Goal: Task Accomplishment & Management: Use online tool/utility

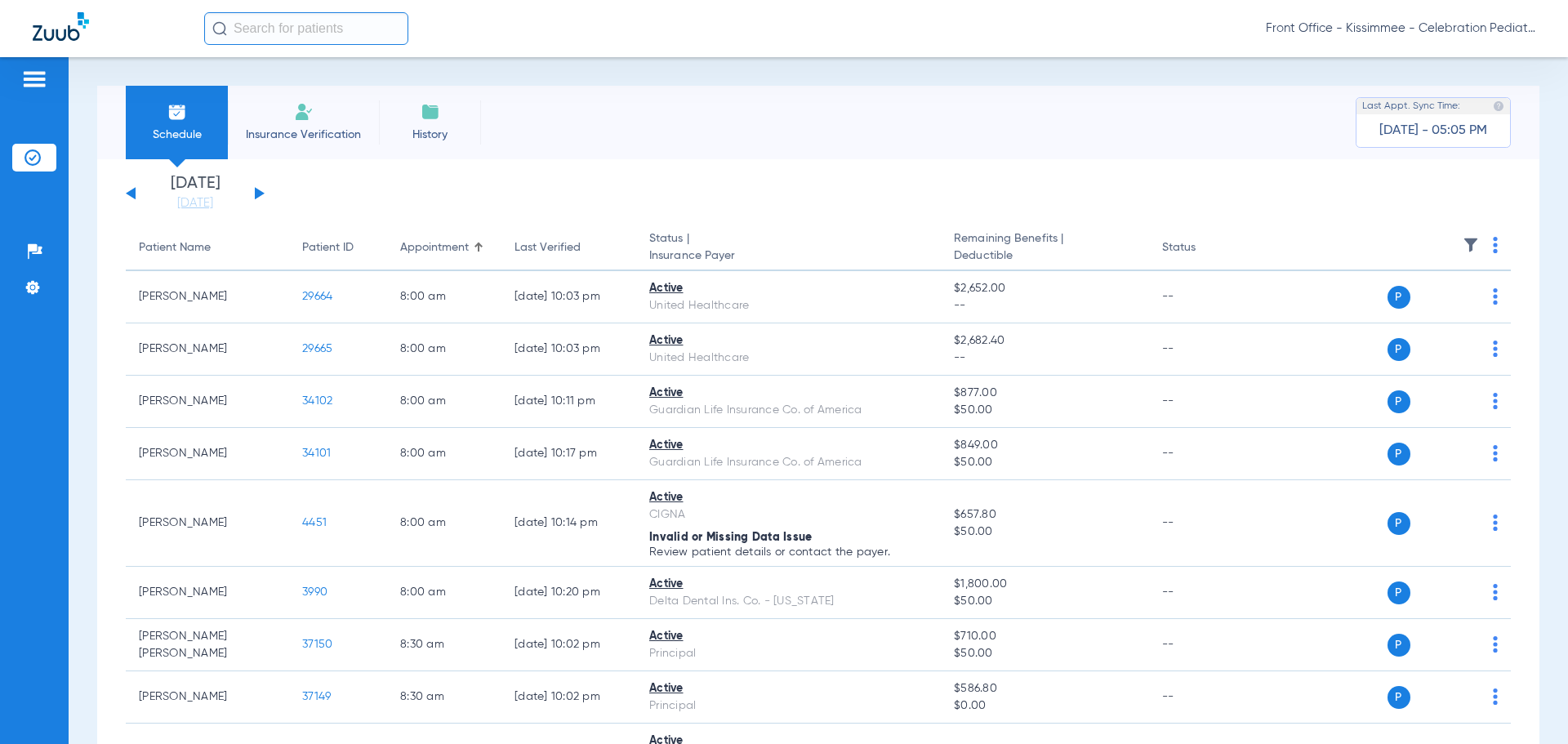
click at [86, 509] on div "Schedule Insurance Verification History Last Appt. Sync Time: [DATE] - 05:05 PM…" at bounding box center [818, 401] width 1500 height 687
click at [255, 191] on button at bounding box center [259, 193] width 9 height 12
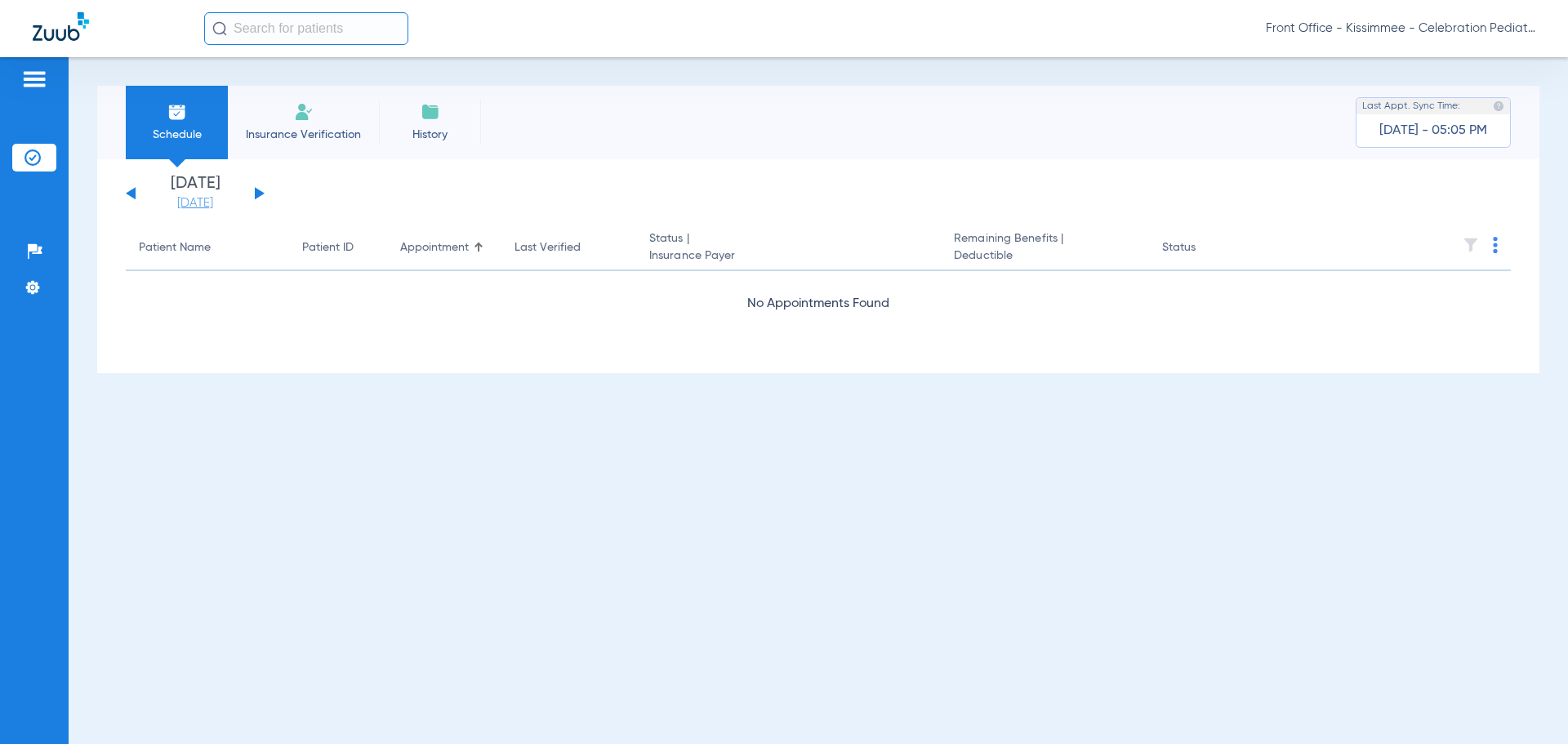
click at [206, 197] on link "[DATE]" at bounding box center [195, 202] width 98 height 16
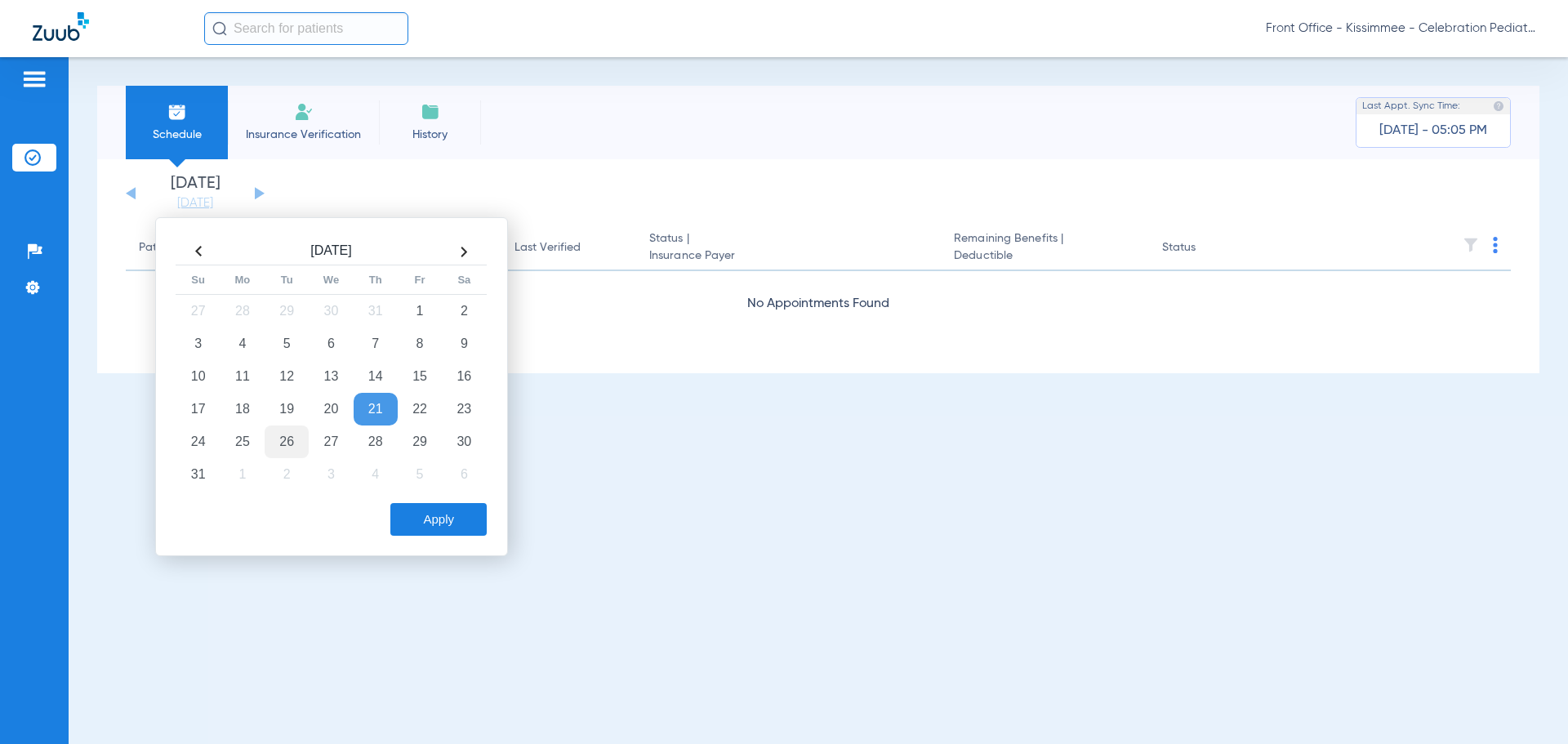
click at [283, 440] on td "26" at bounding box center [287, 442] width 44 height 32
click at [433, 518] on button "Apply" at bounding box center [438, 519] width 97 height 32
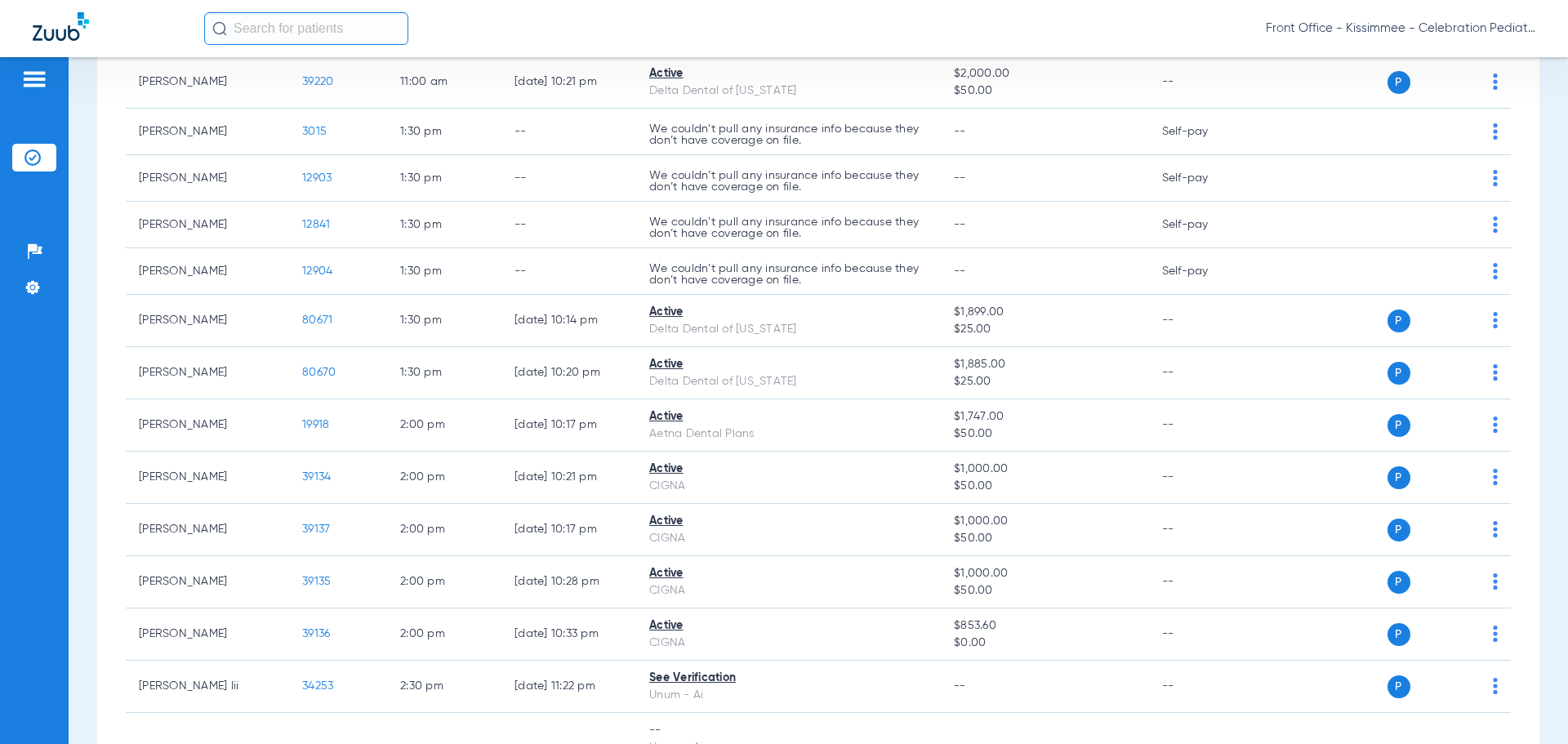
scroll to position [2857, 0]
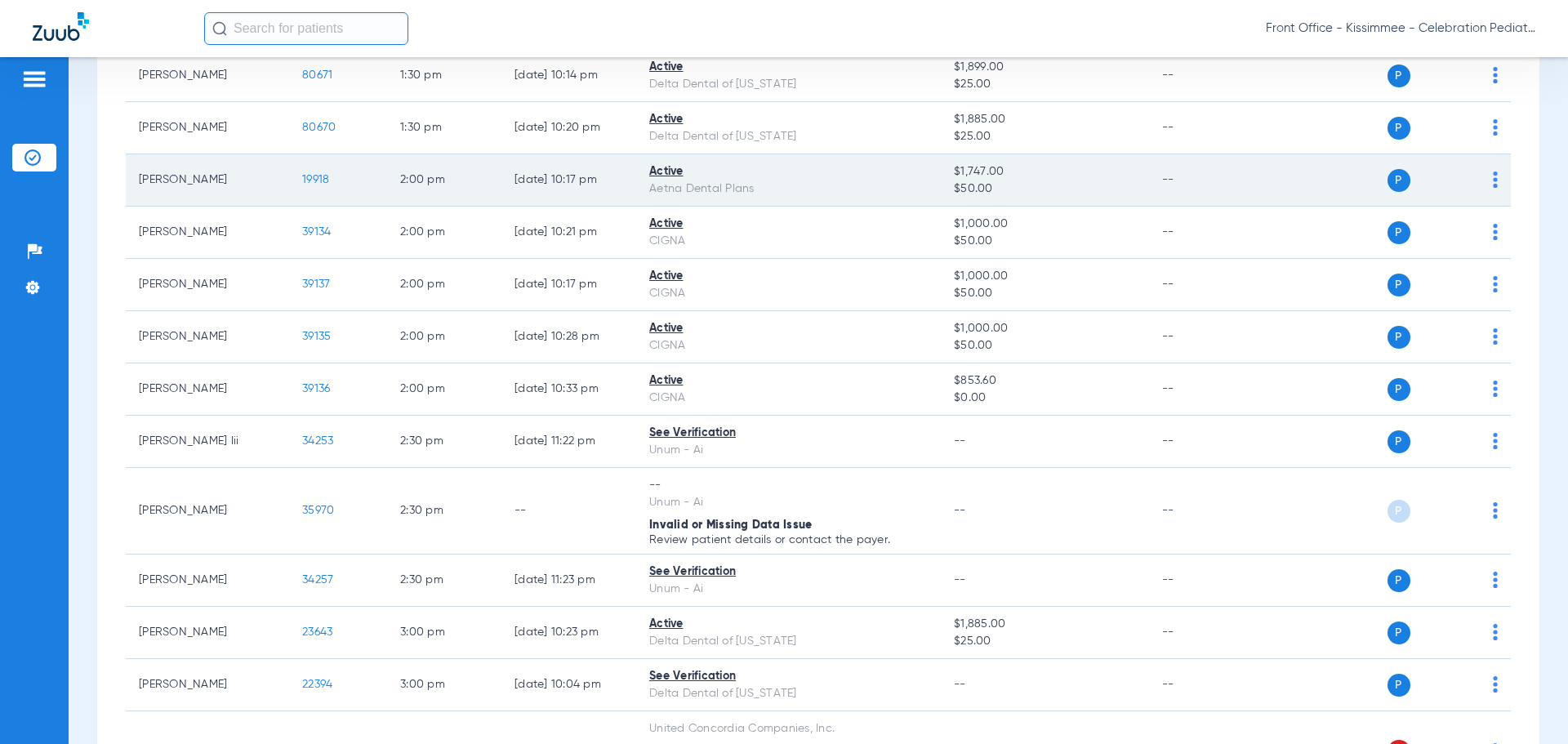
click at [313, 175] on span "19918" at bounding box center [316, 179] width 27 height 11
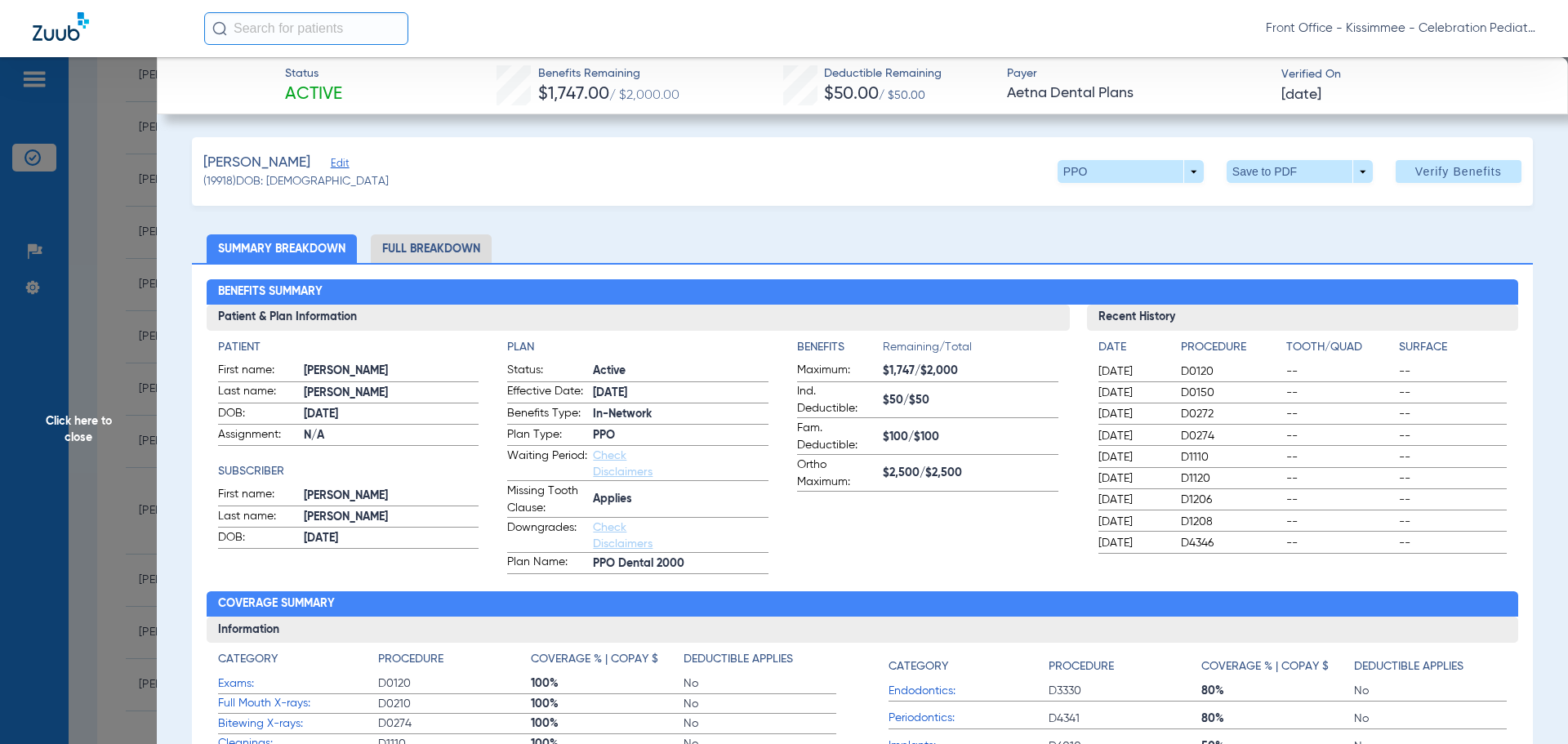
click at [461, 249] on li "Full Breakdown" at bounding box center [431, 248] width 120 height 28
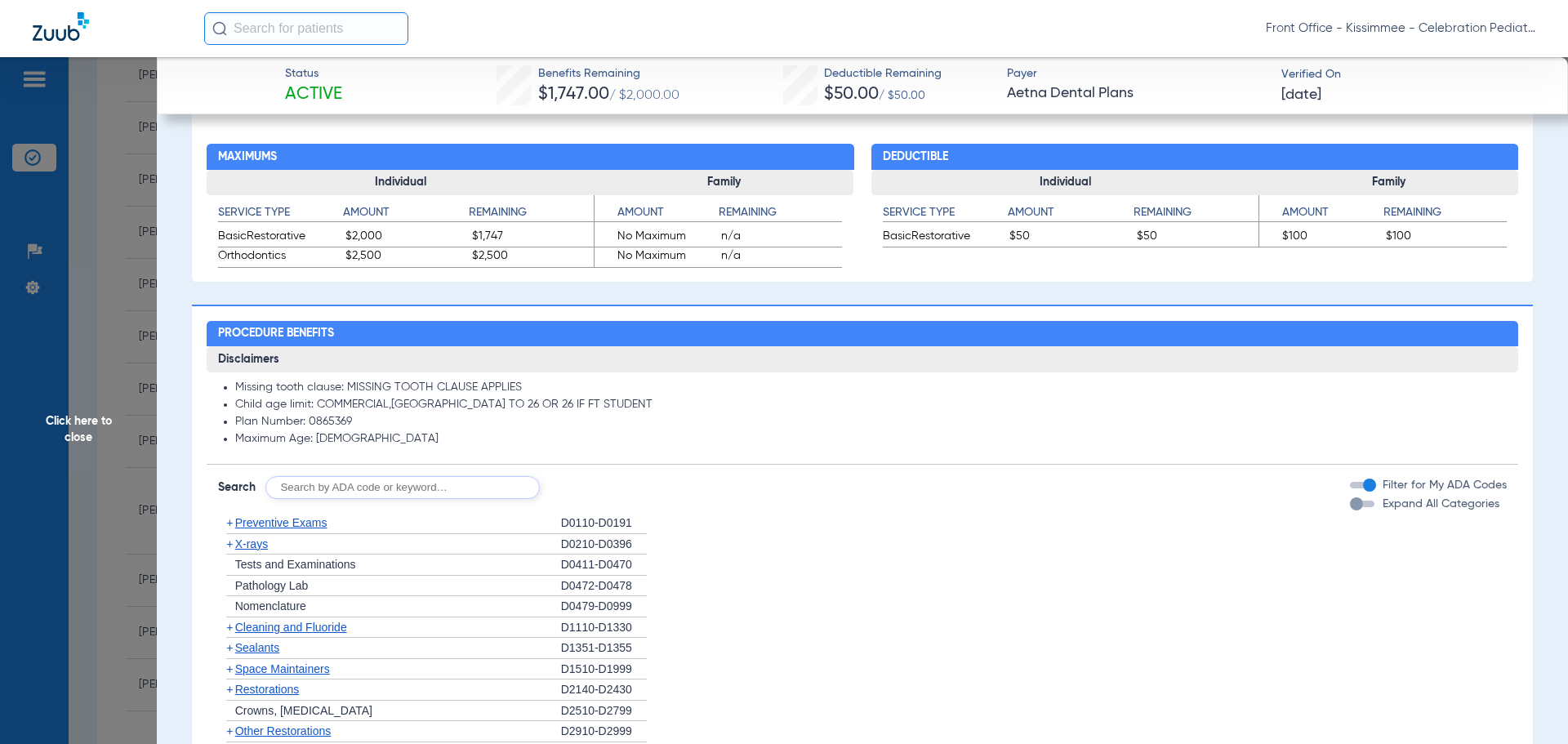
scroll to position [980, 0]
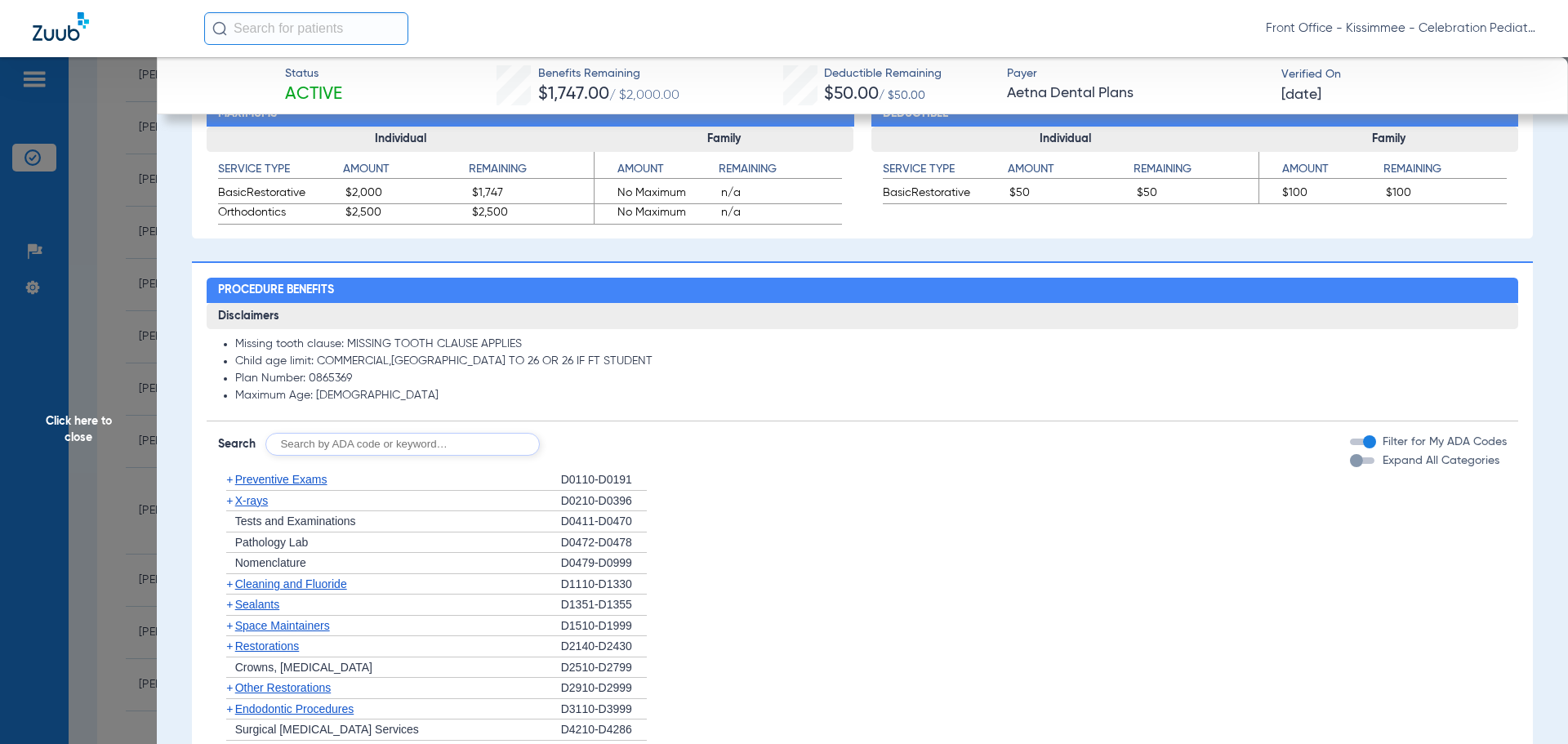
click at [1350, 460] on div "button" at bounding box center [1356, 460] width 13 height 13
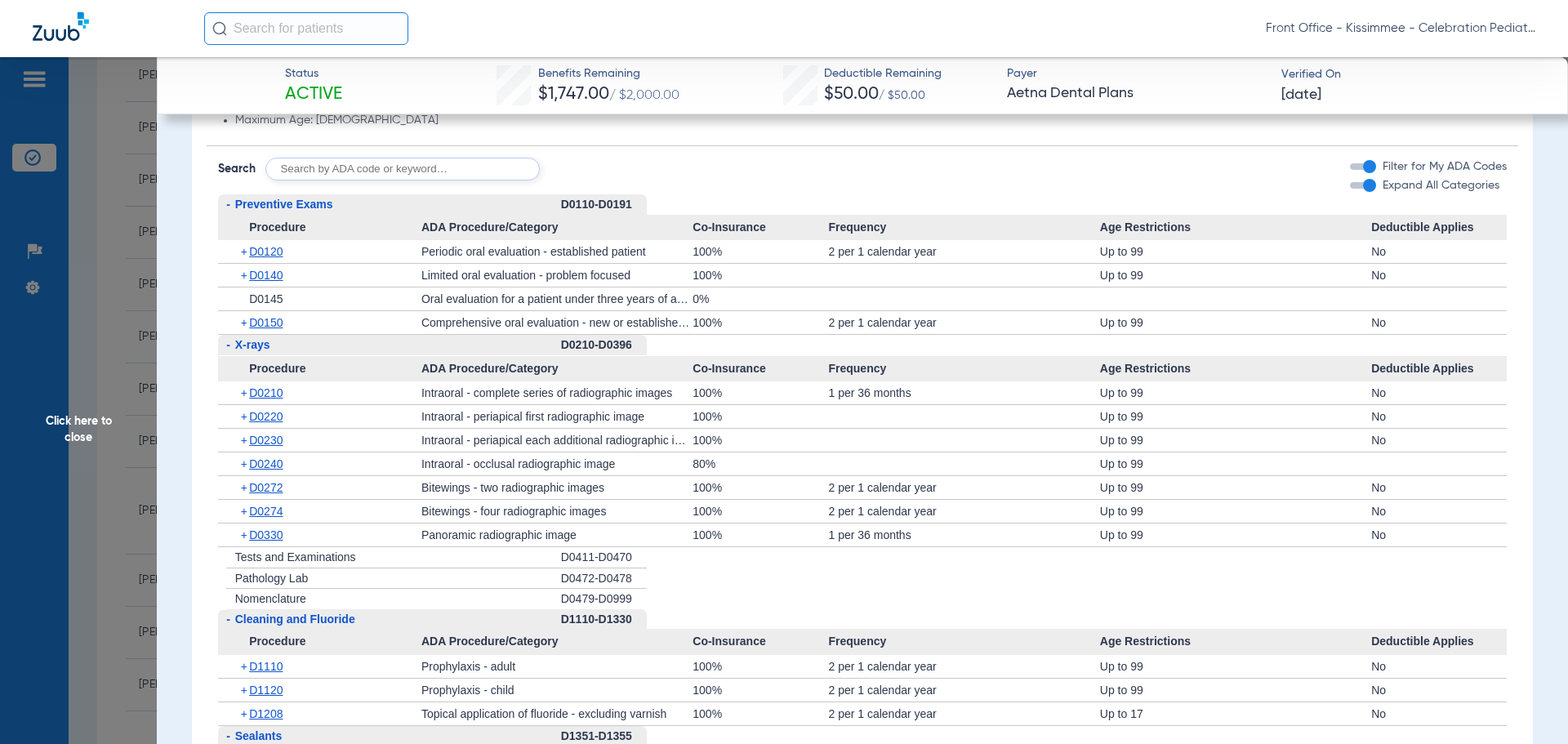
scroll to position [1225, 0]
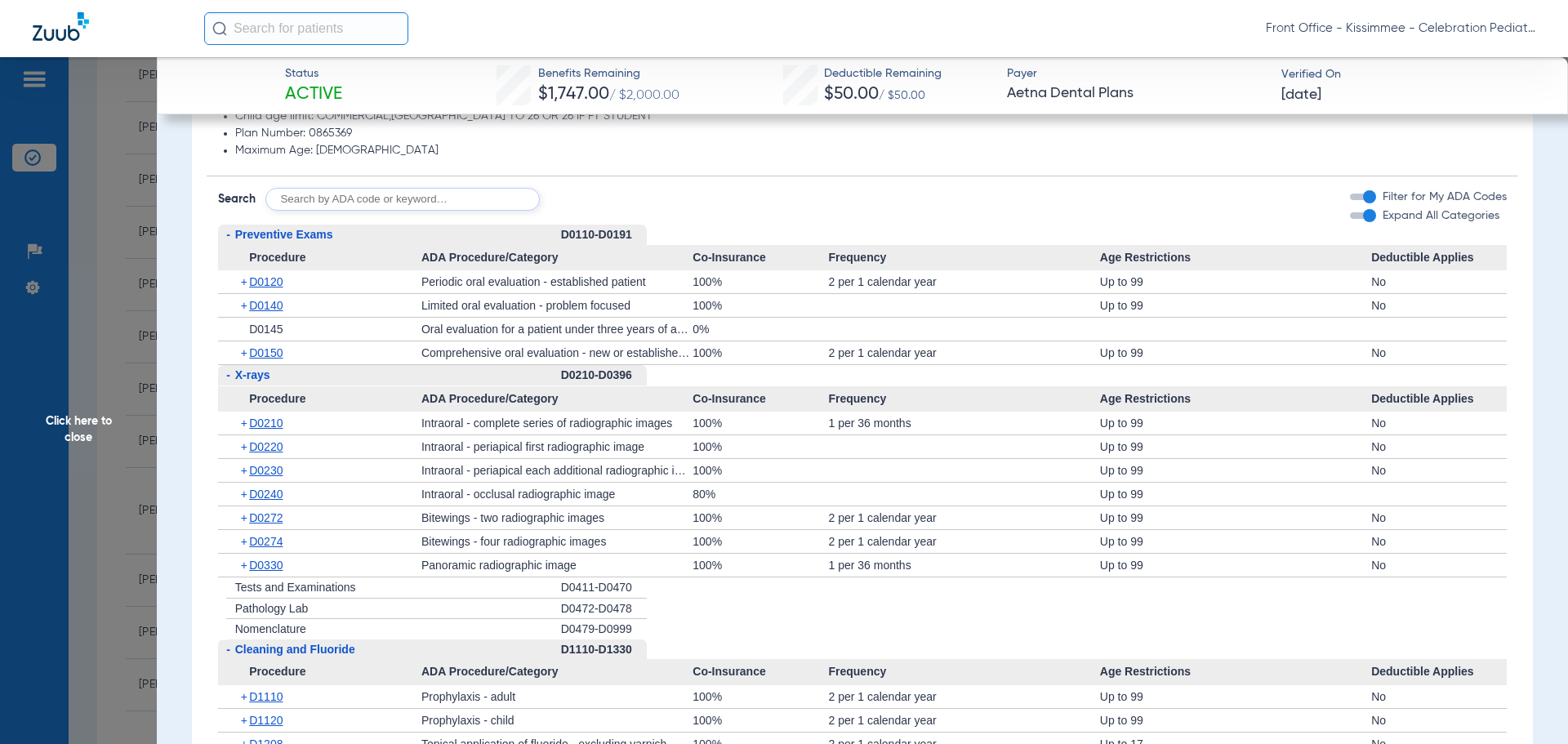
click at [830, 610] on li "+ Pathology Lab D0472-D0478" at bounding box center [862, 609] width 1289 height 21
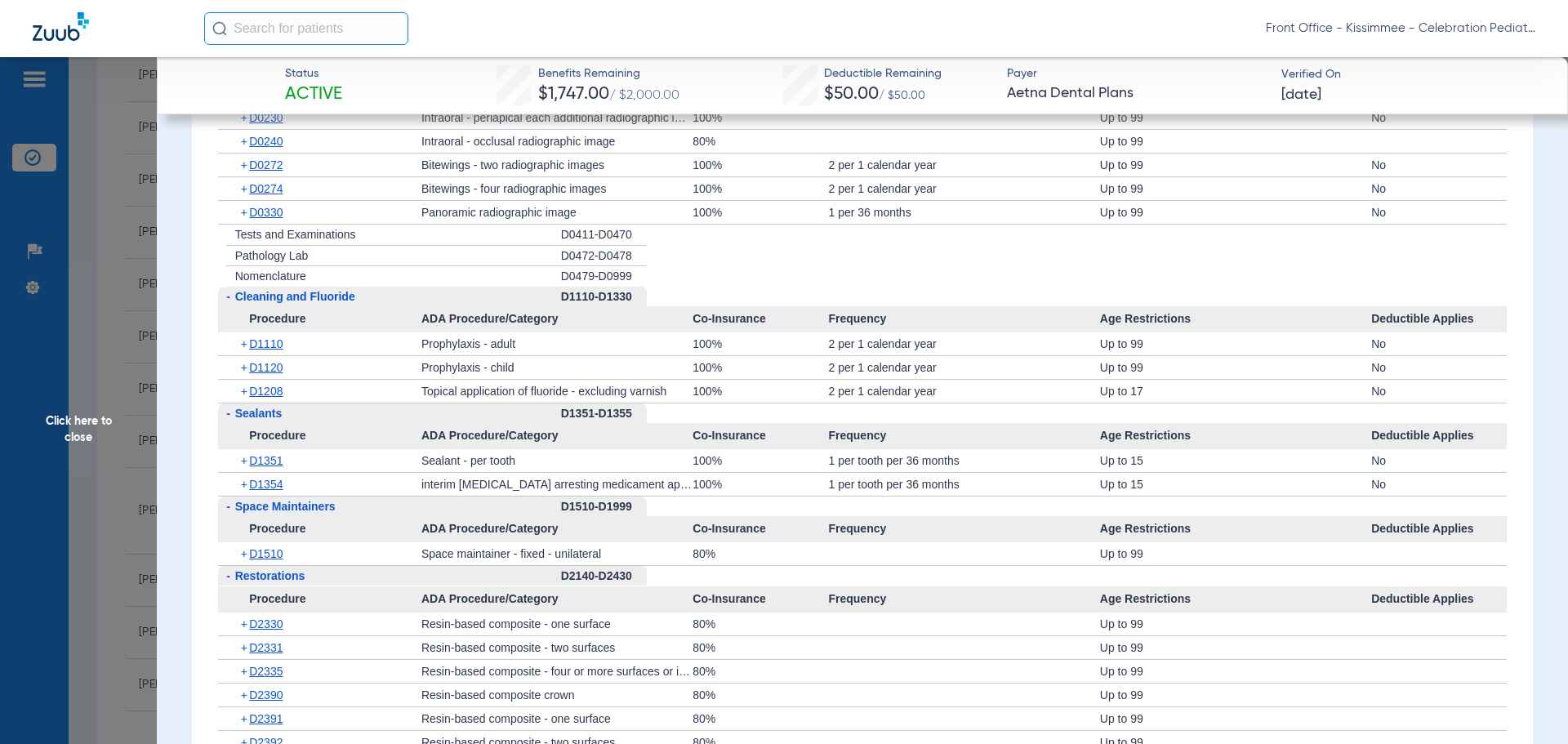
scroll to position [1551, 0]
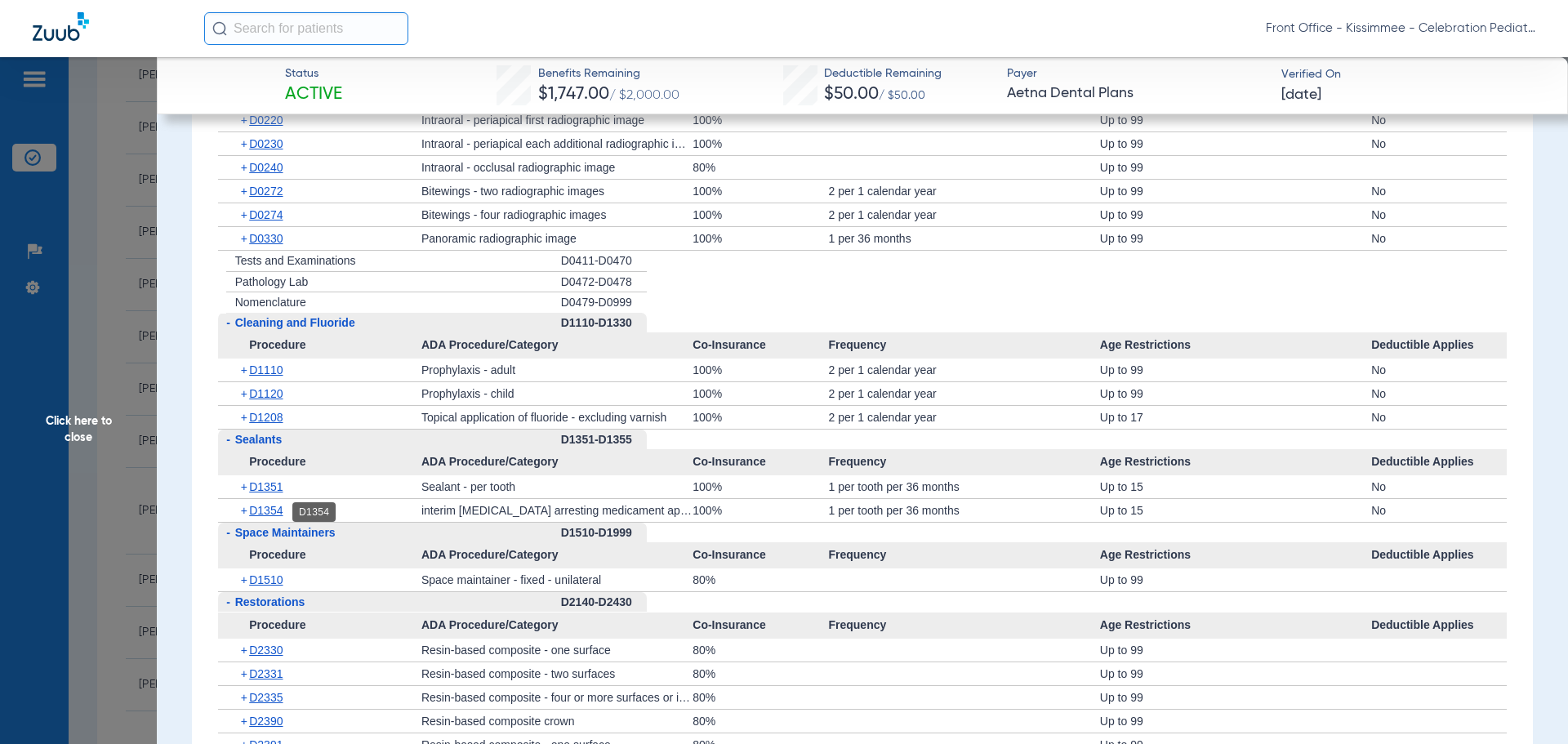
click at [263, 506] on span "D1354" at bounding box center [266, 510] width 33 height 13
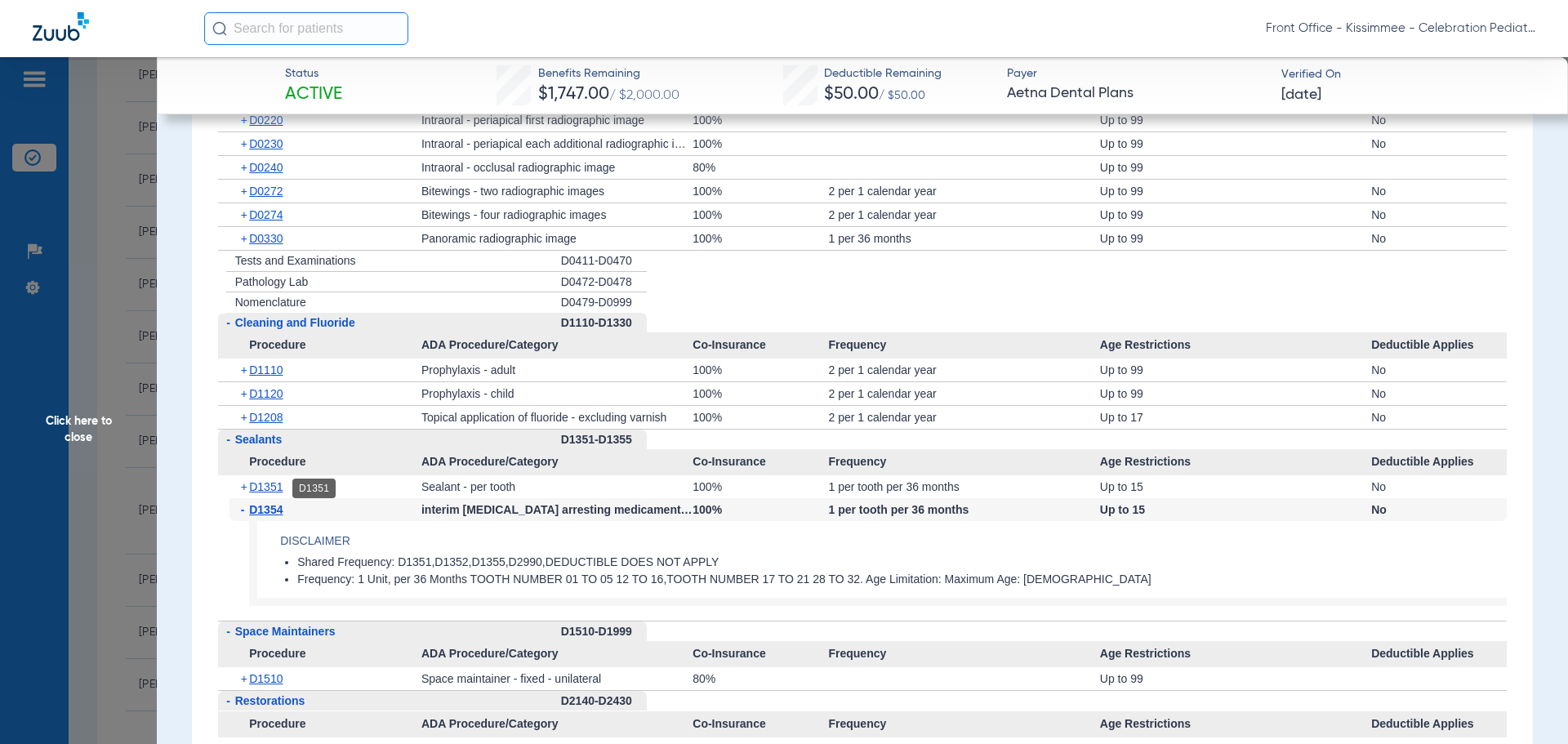
click at [263, 486] on span "D1351" at bounding box center [266, 486] width 33 height 13
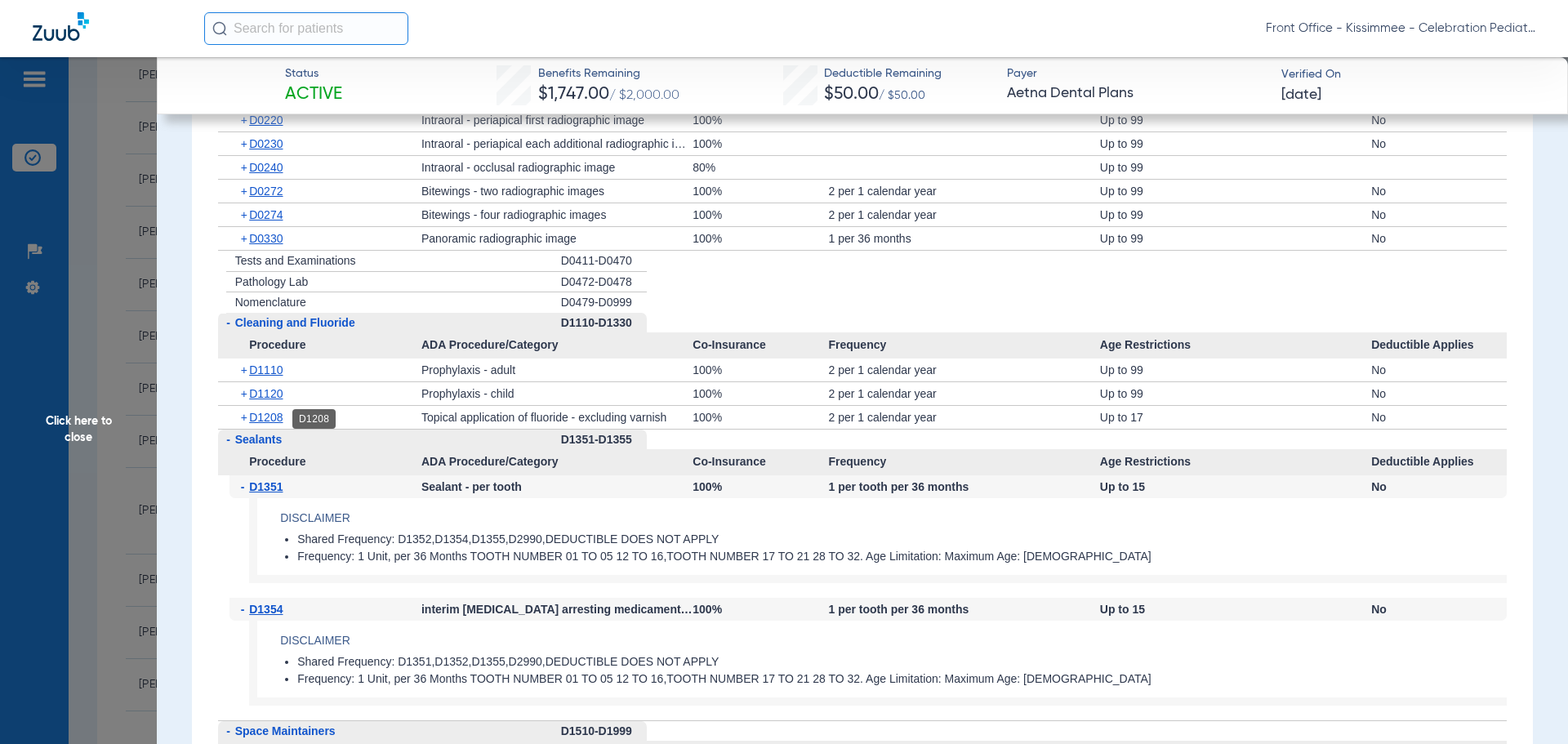
click at [258, 415] on span "D1208" at bounding box center [266, 417] width 33 height 13
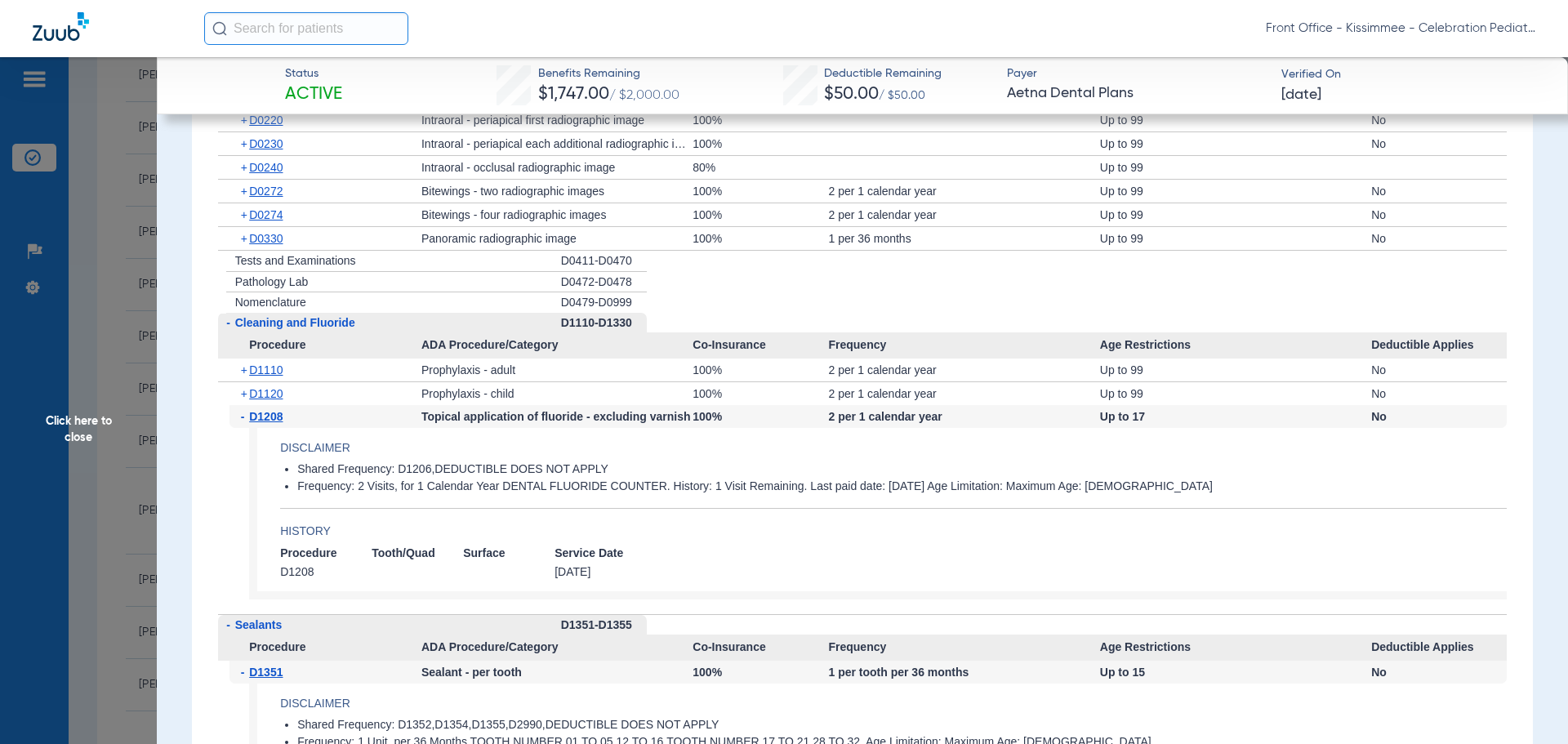
click at [262, 235] on span "D0330" at bounding box center [266, 237] width 33 height 13
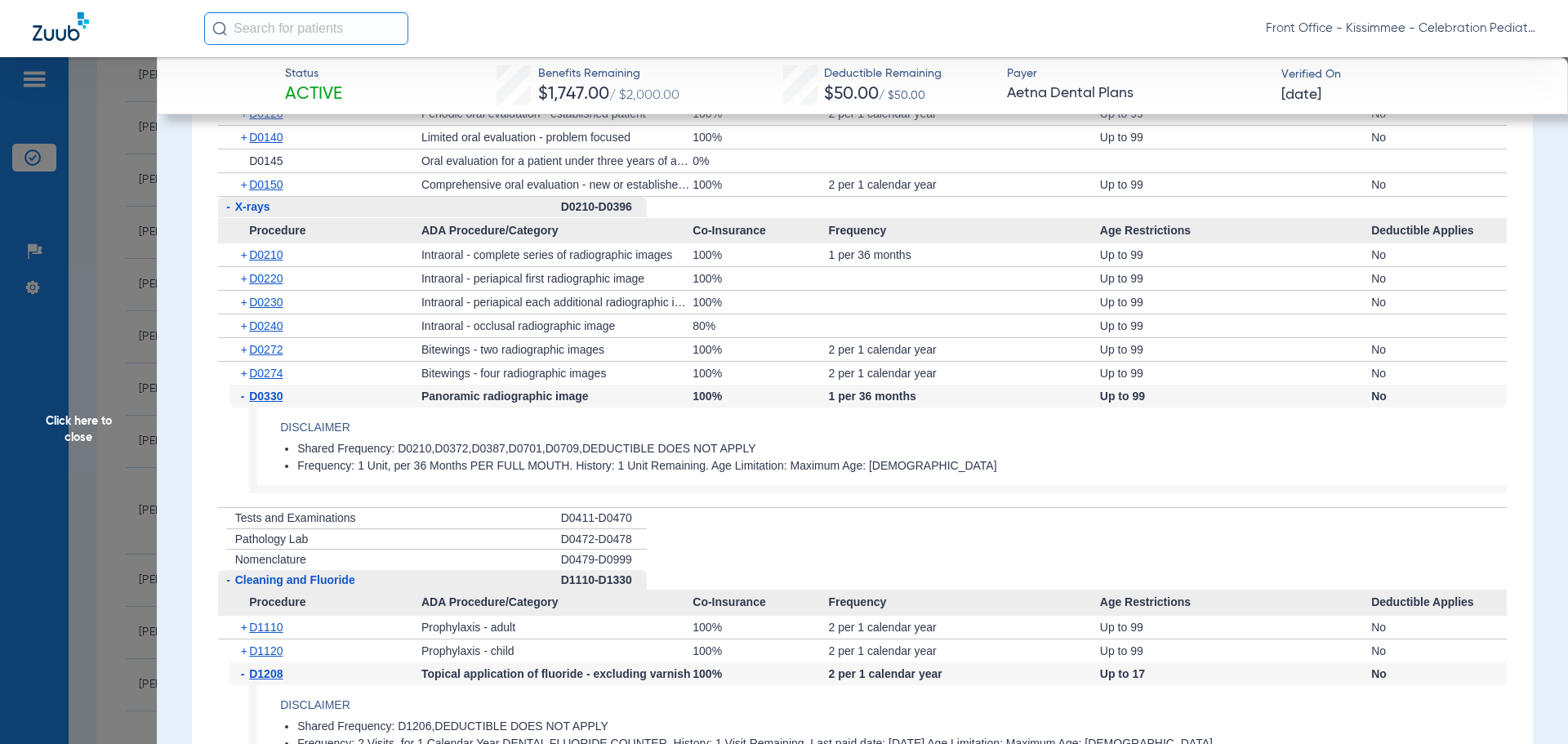
scroll to position [1388, 0]
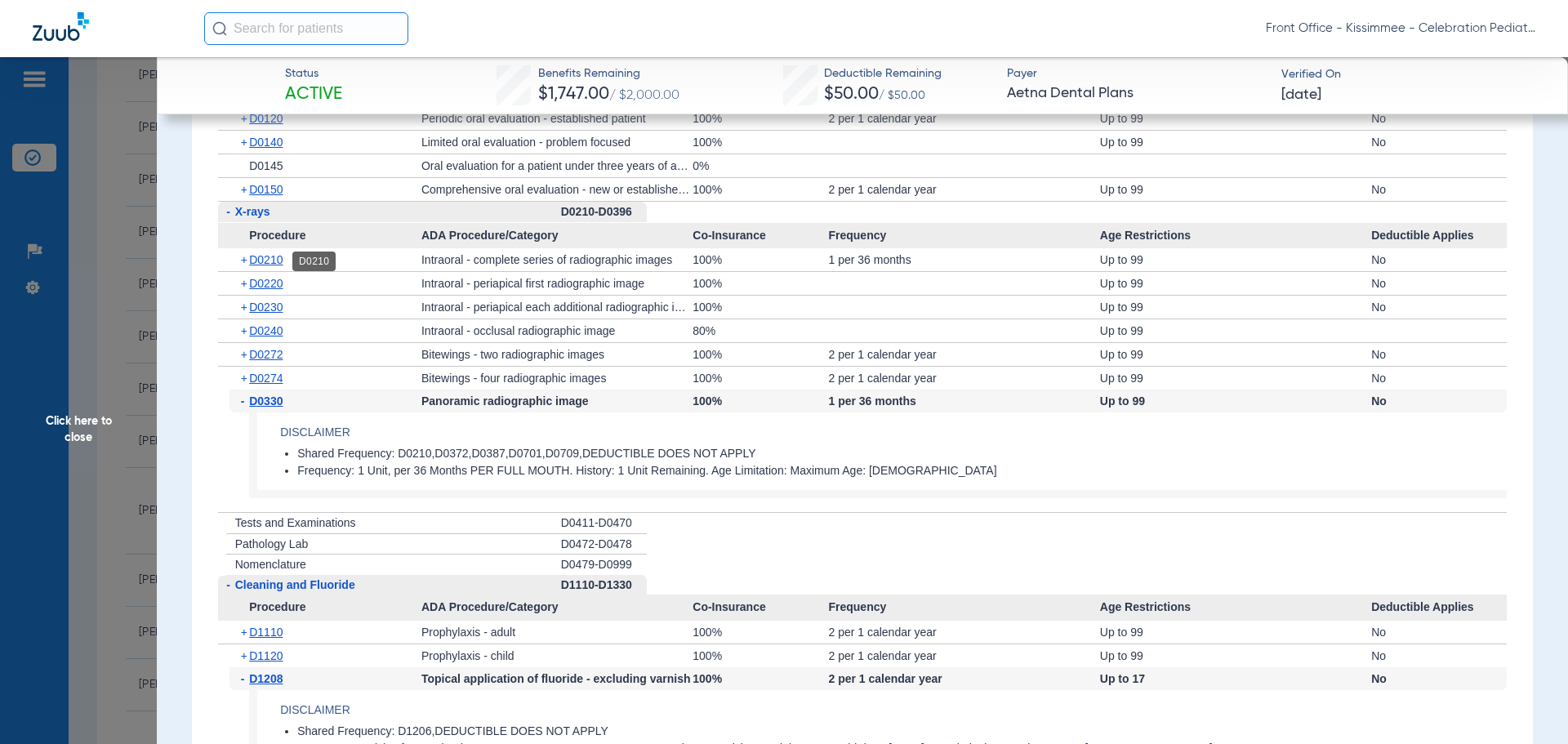
click at [283, 264] on span "D0210" at bounding box center [266, 259] width 33 height 13
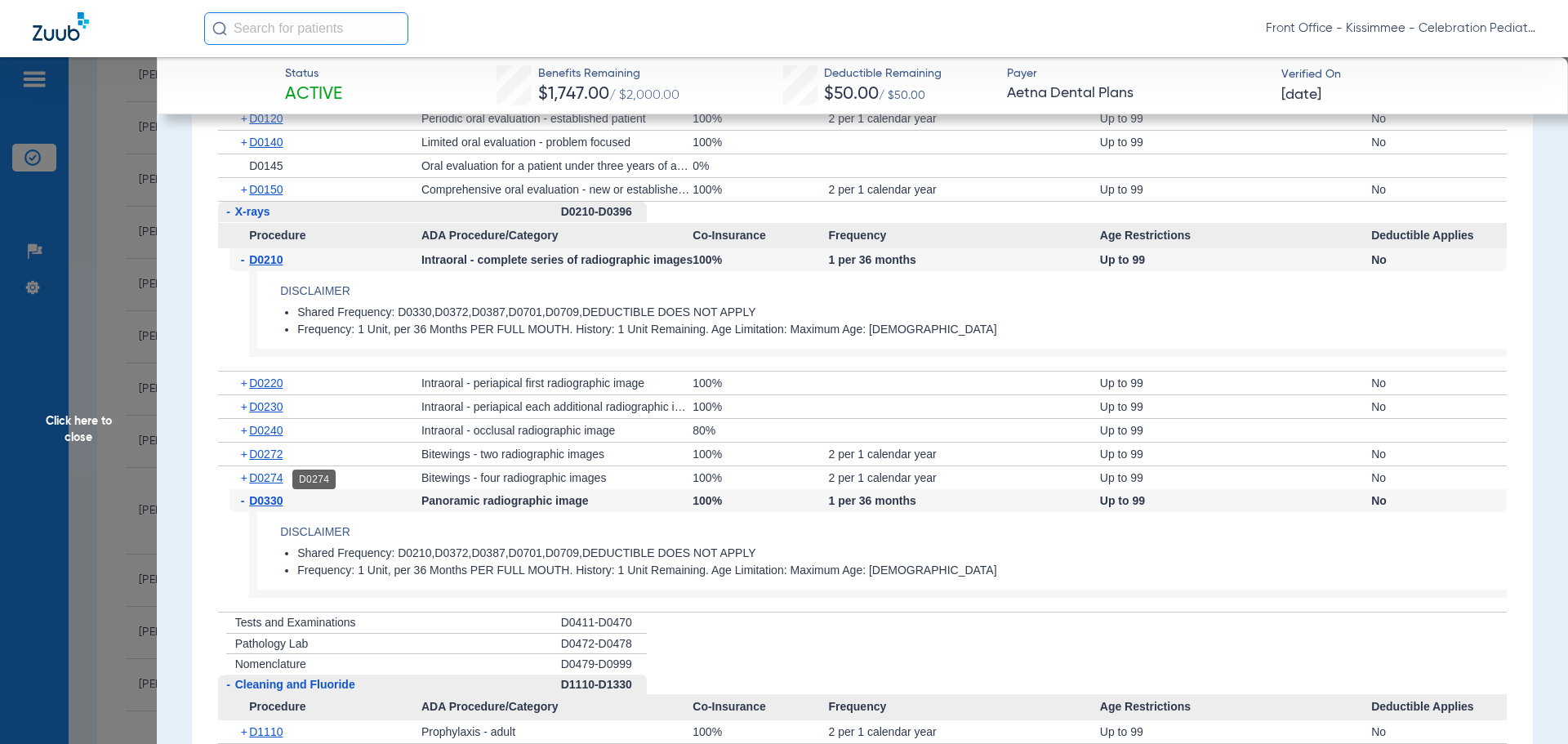
click at [267, 472] on span "D0274" at bounding box center [266, 477] width 33 height 13
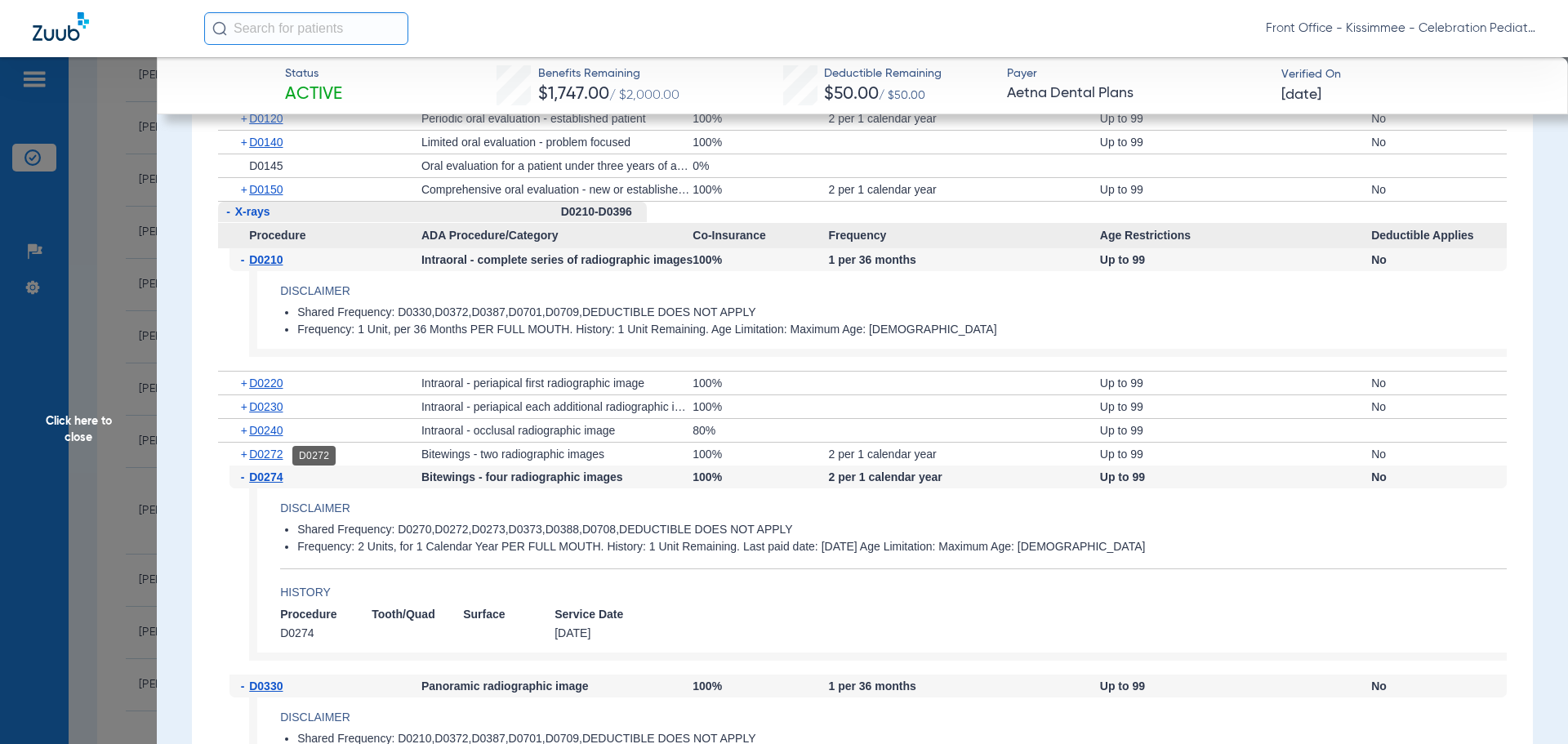
click at [268, 453] on span "D0272" at bounding box center [266, 454] width 33 height 13
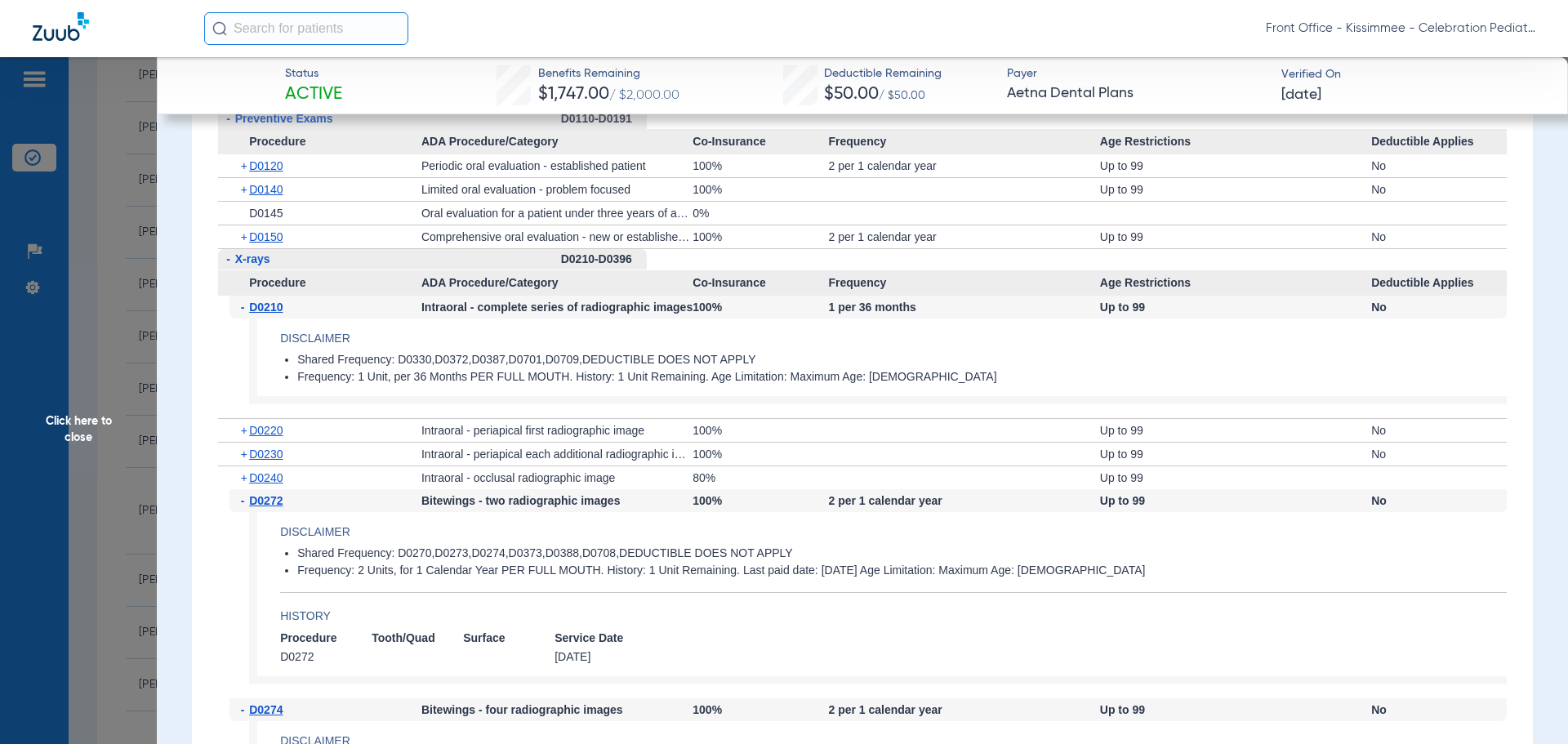
scroll to position [1306, 0]
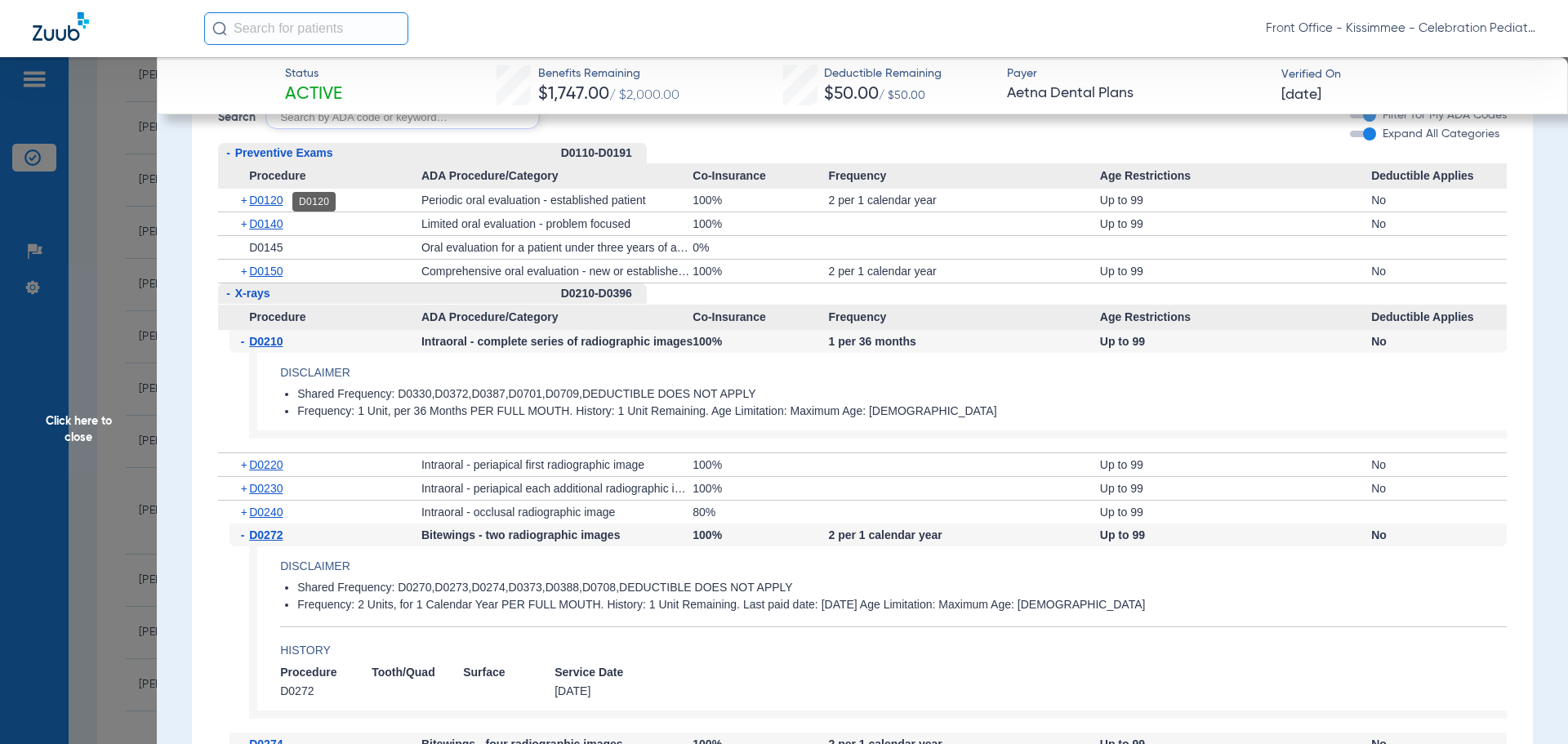
click at [260, 199] on span "D0120" at bounding box center [266, 200] width 33 height 13
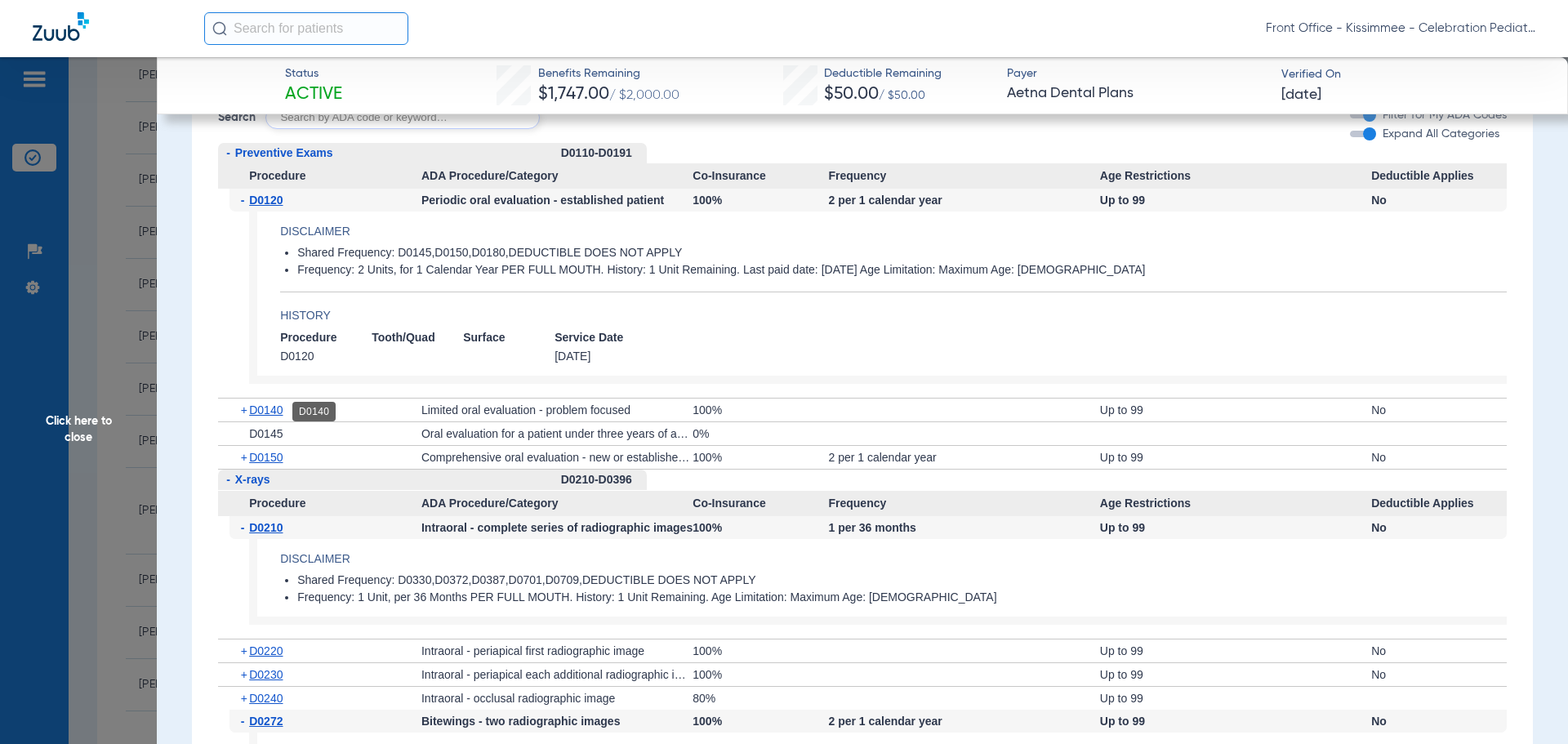
click at [266, 415] on span "D0140" at bounding box center [266, 409] width 33 height 13
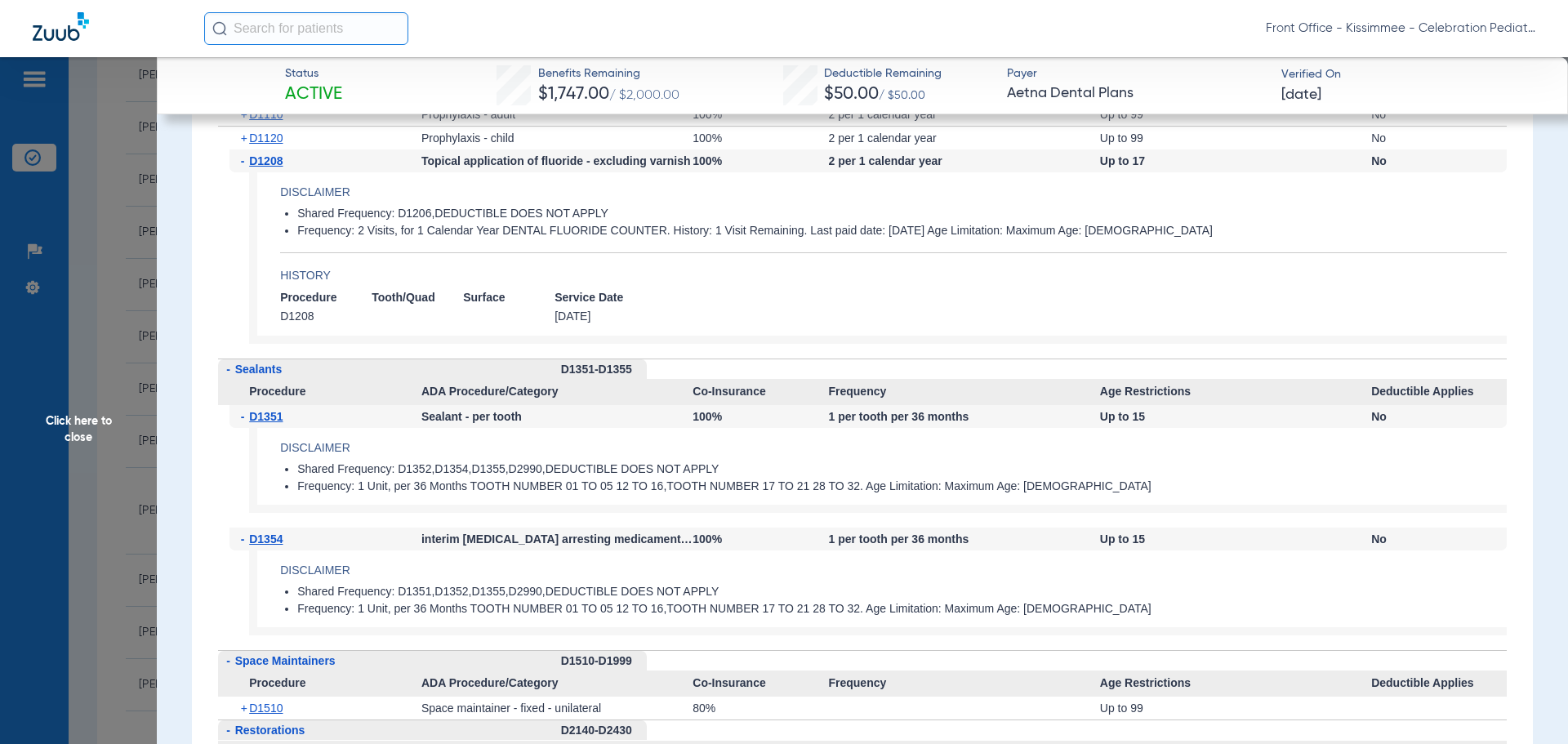
scroll to position [2694, 0]
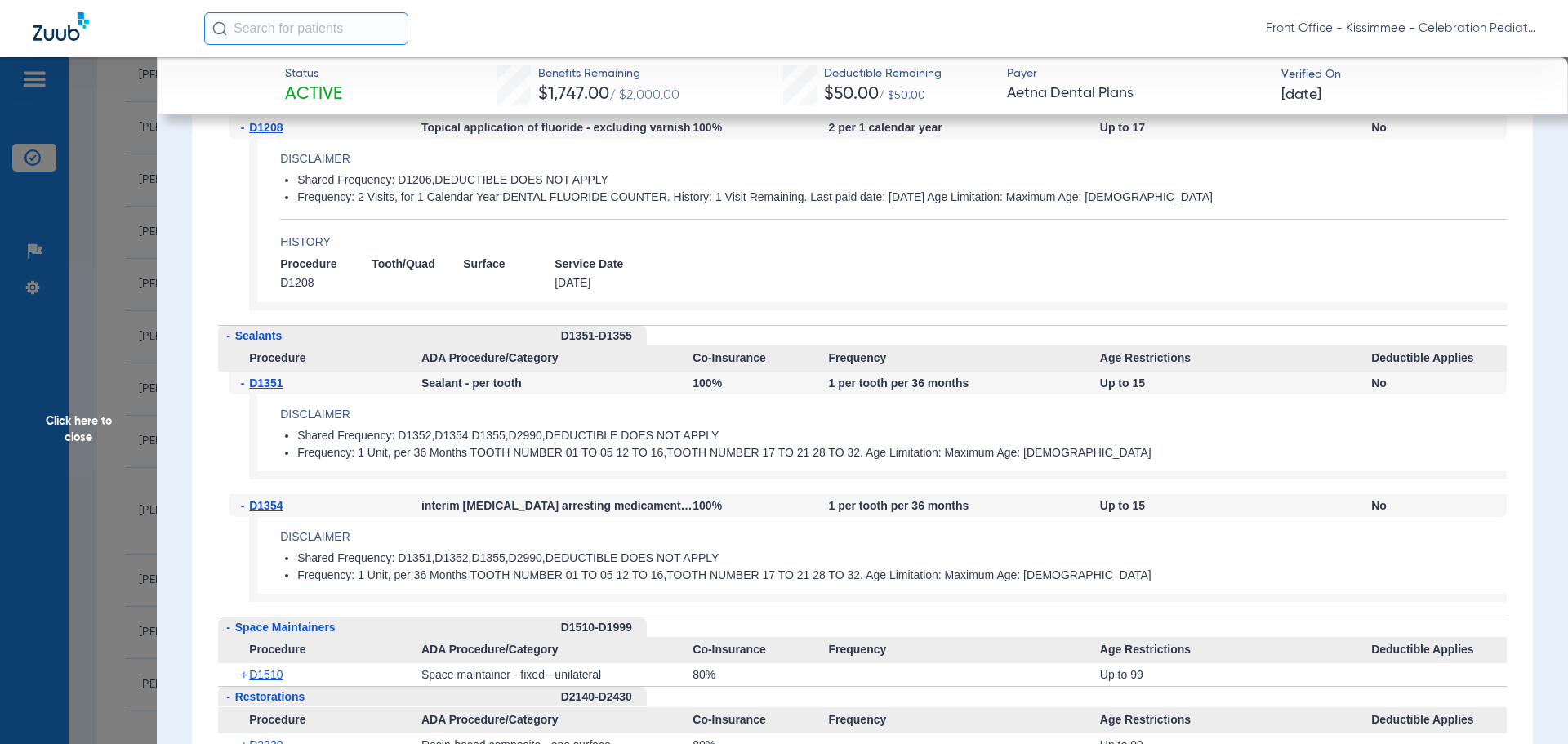
click at [51, 459] on span "Click here to close" at bounding box center [79, 429] width 157 height 744
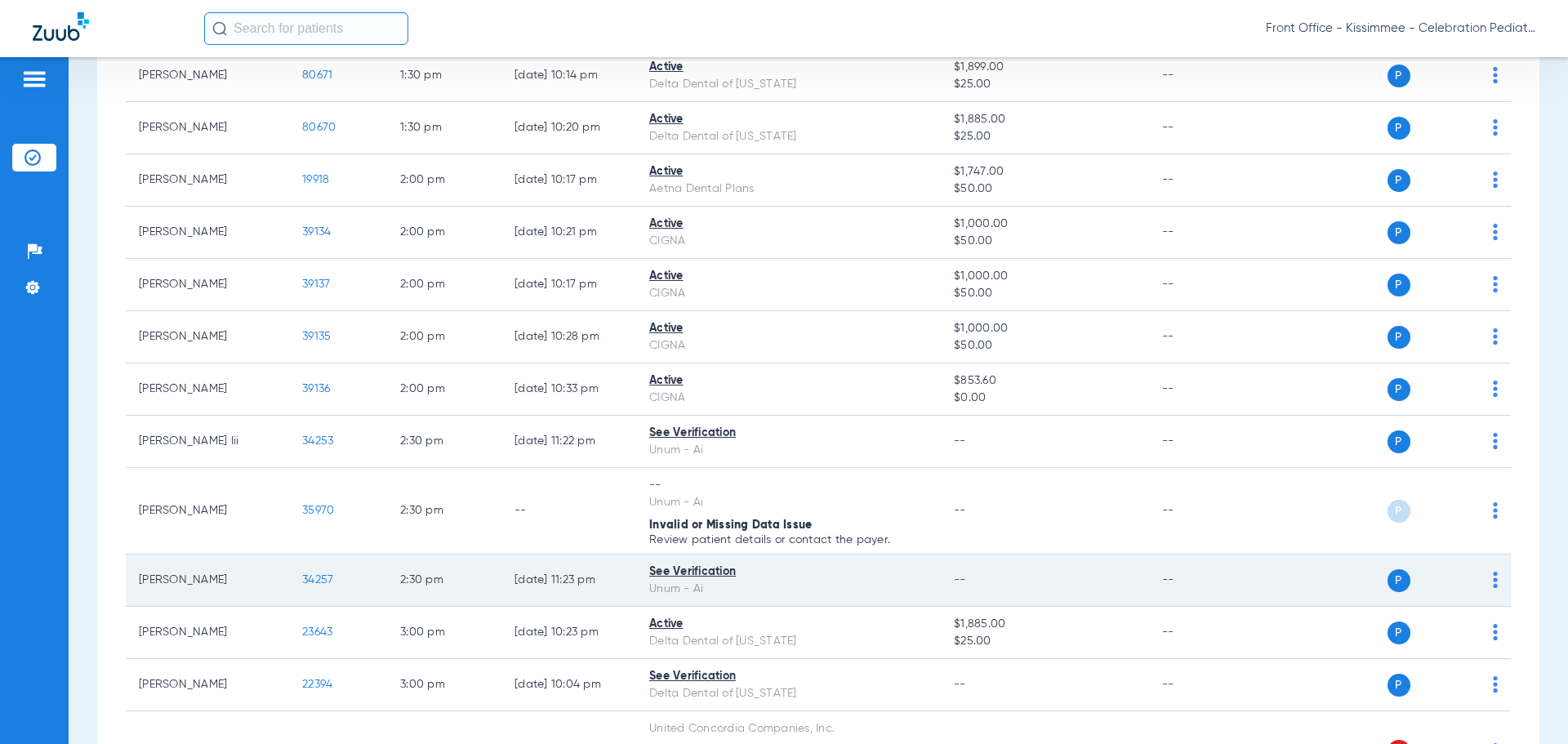
click at [320, 574] on span "34257" at bounding box center [318, 579] width 31 height 11
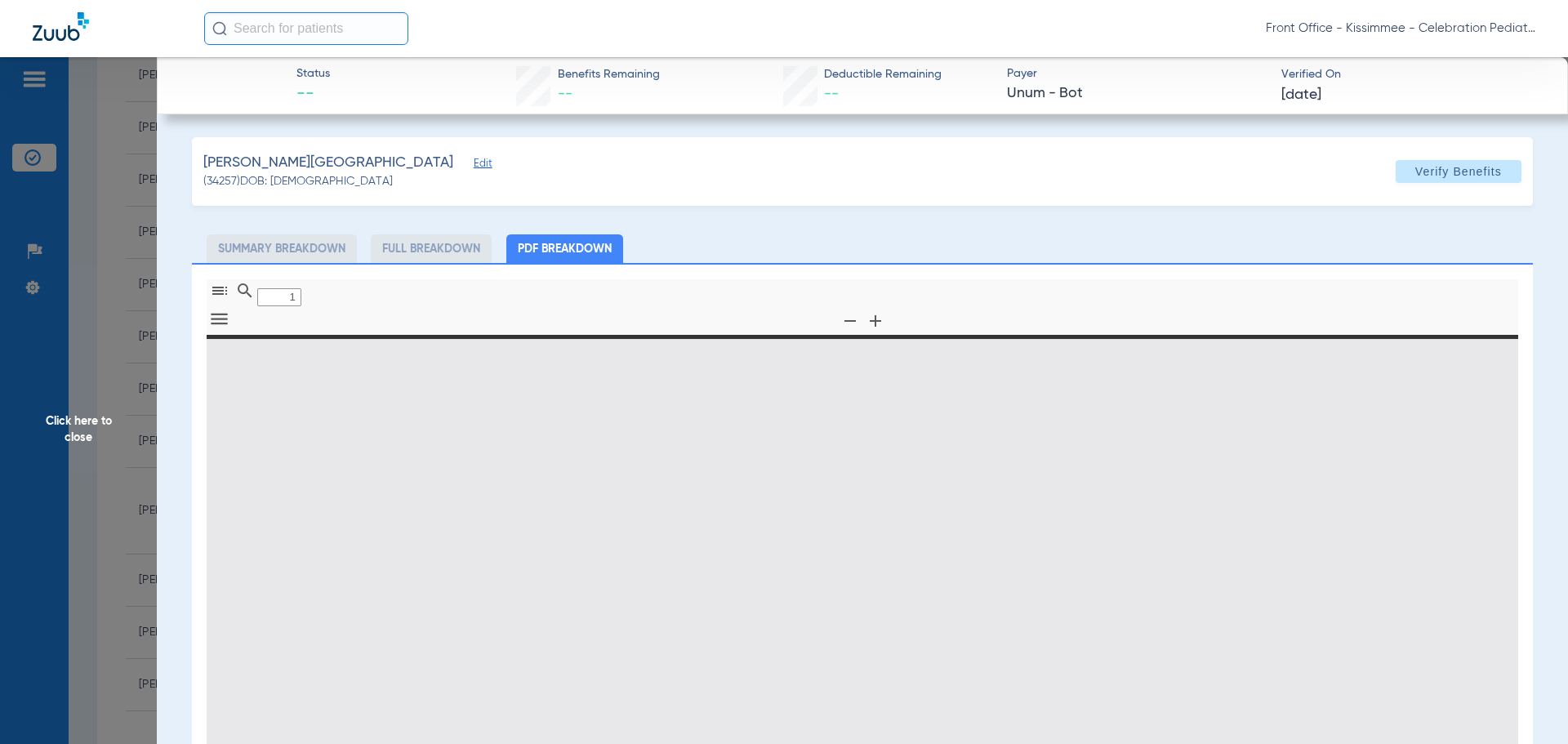
type input "0"
select select "page-width"
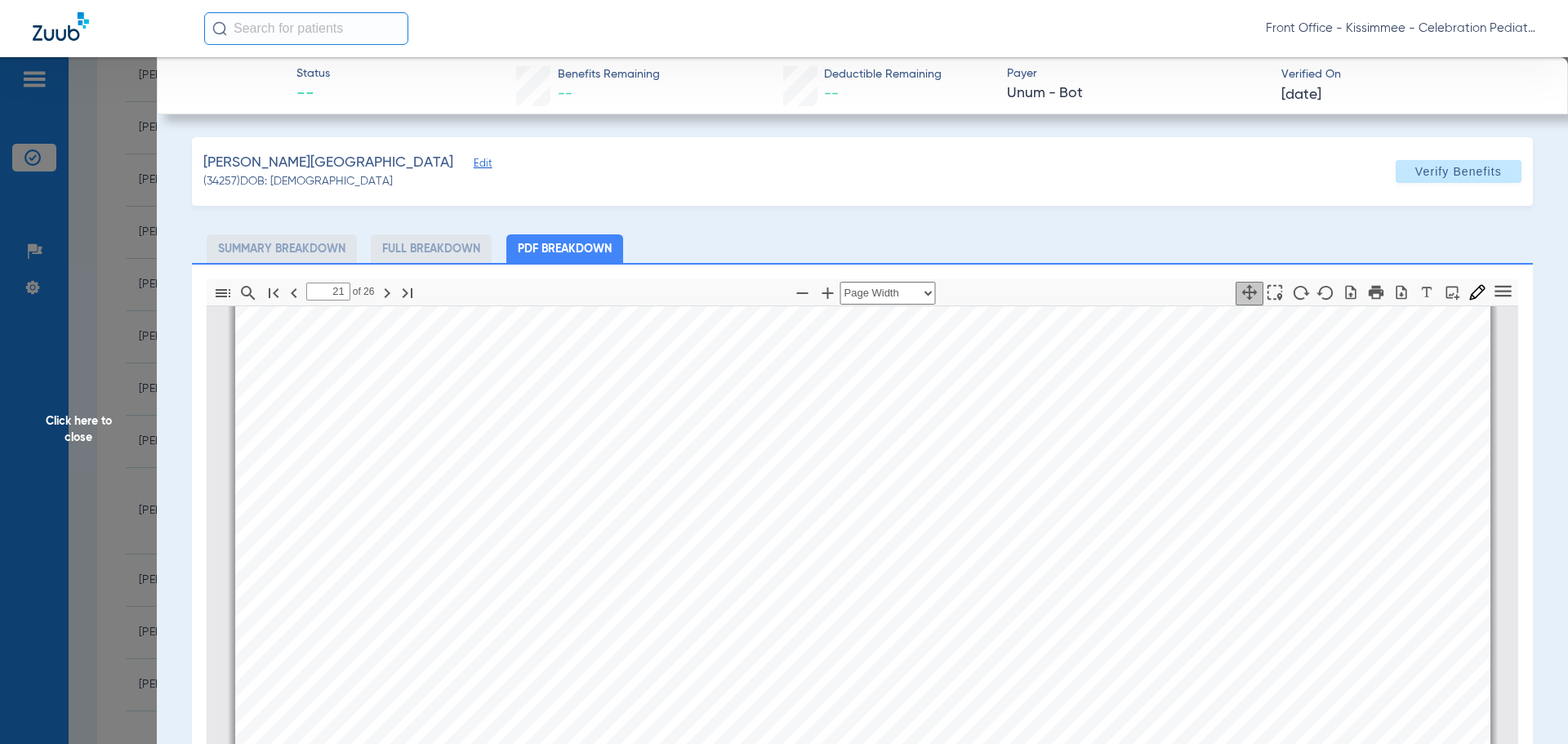
scroll to position [32828, 0]
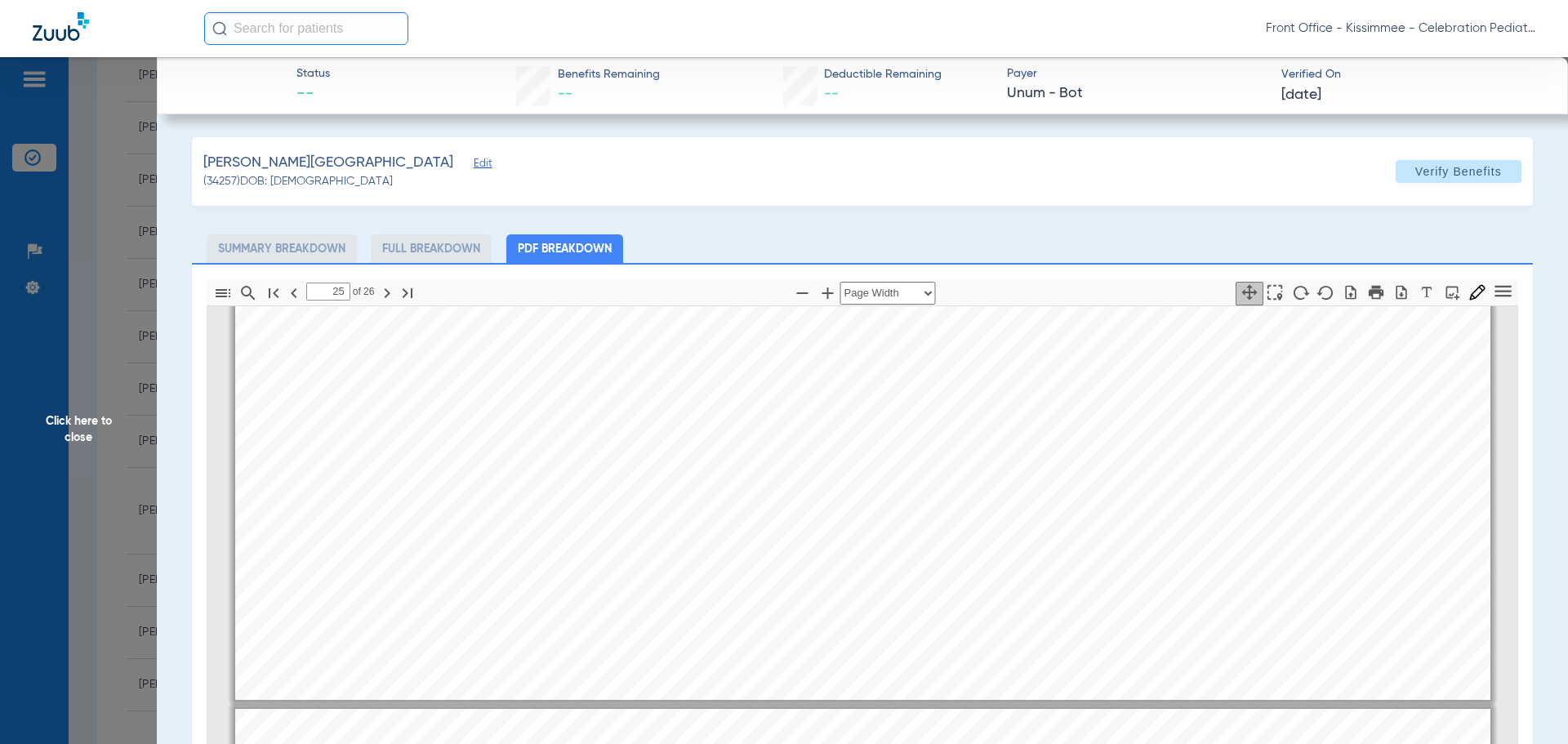
type input "26"
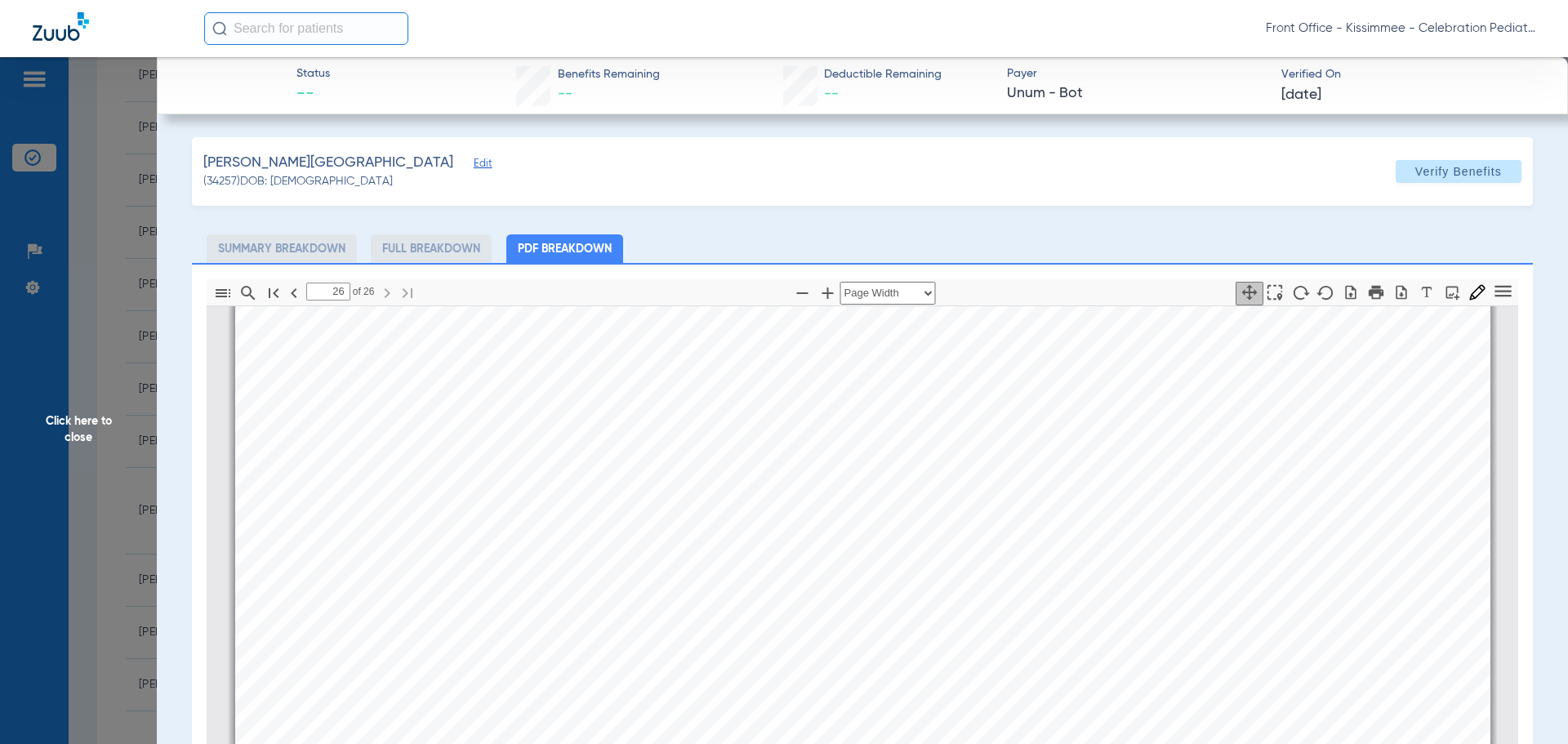
scroll to position [41744, 0]
click at [68, 423] on span "Click here to close" at bounding box center [79, 429] width 157 height 744
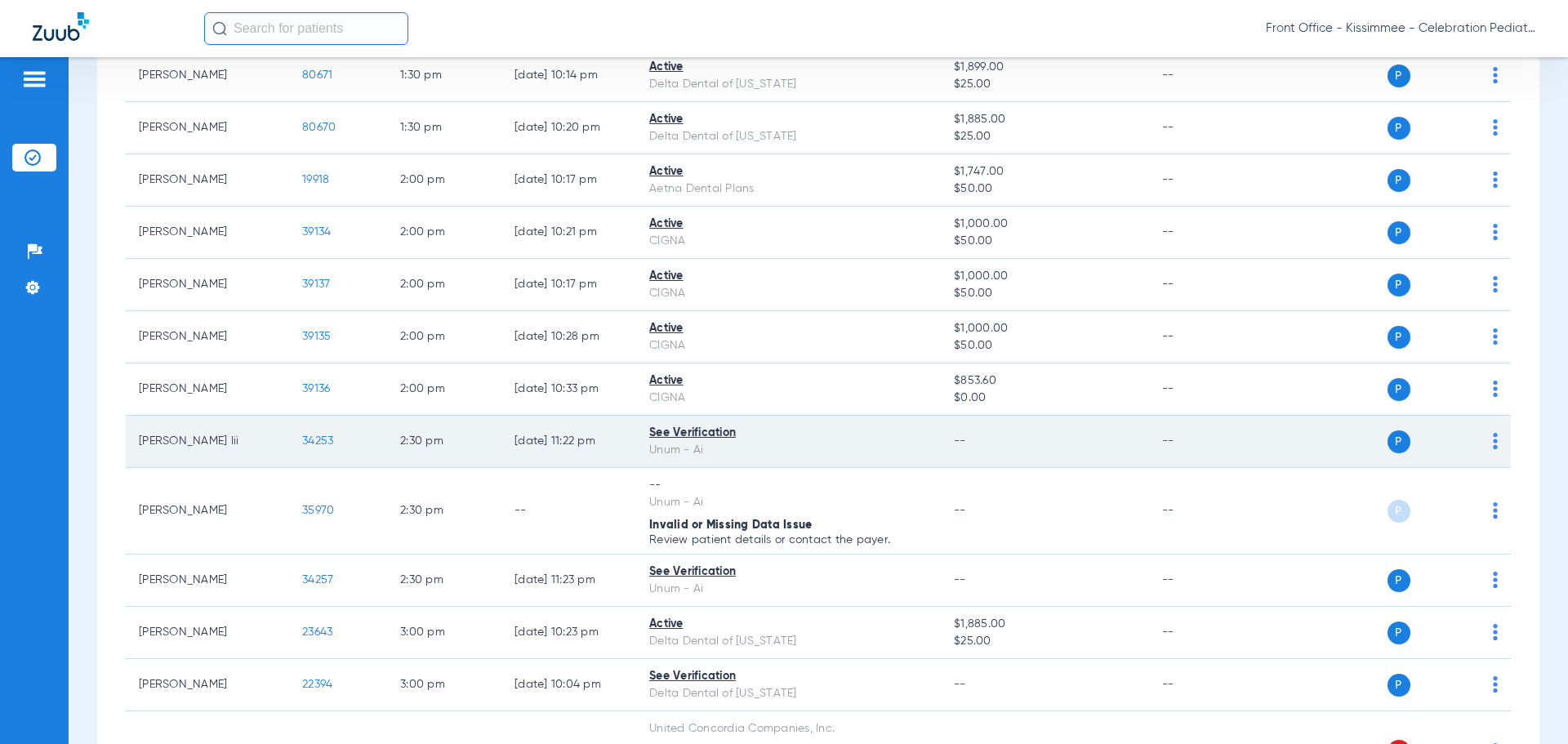
click at [320, 436] on span "34253" at bounding box center [318, 440] width 31 height 11
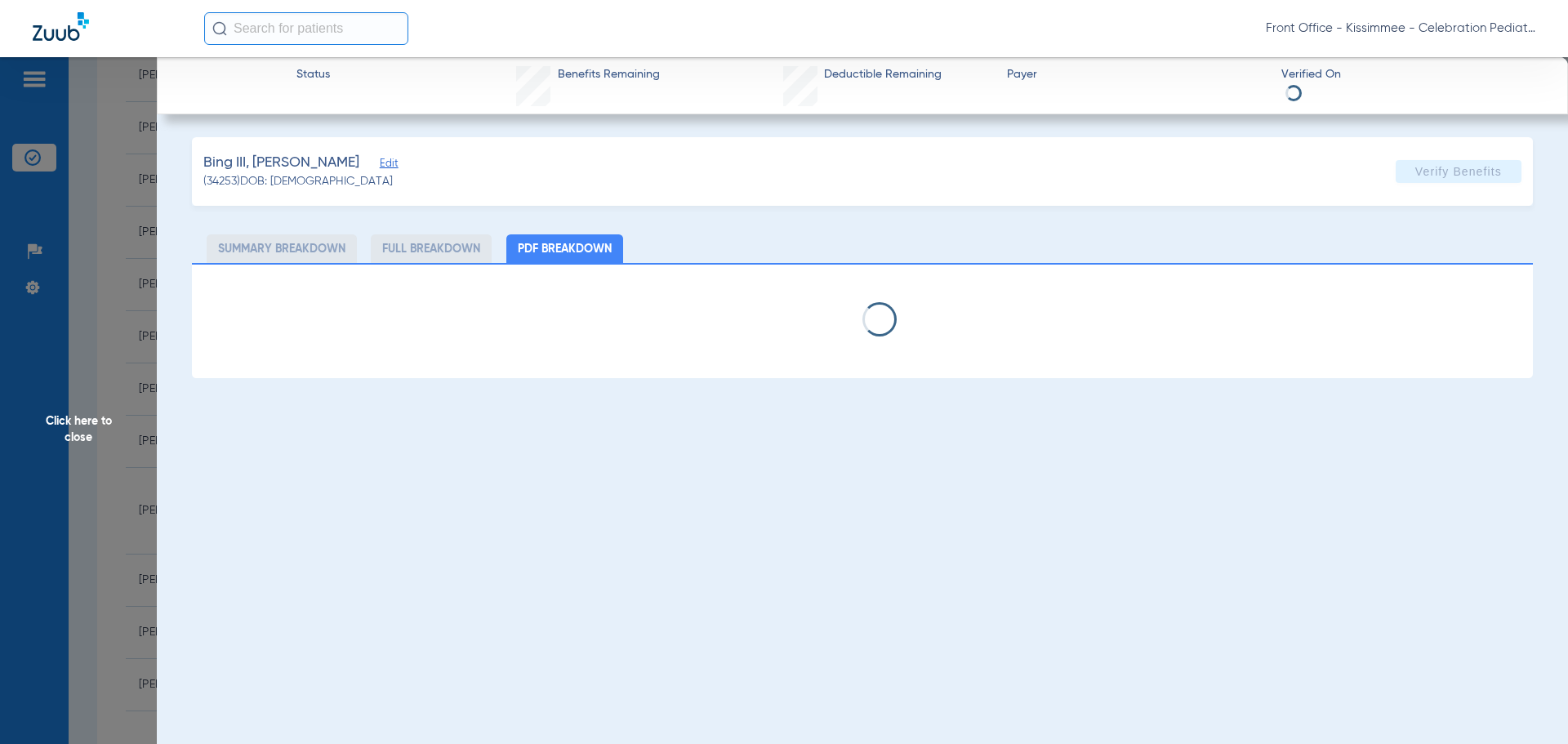
select select "page-width"
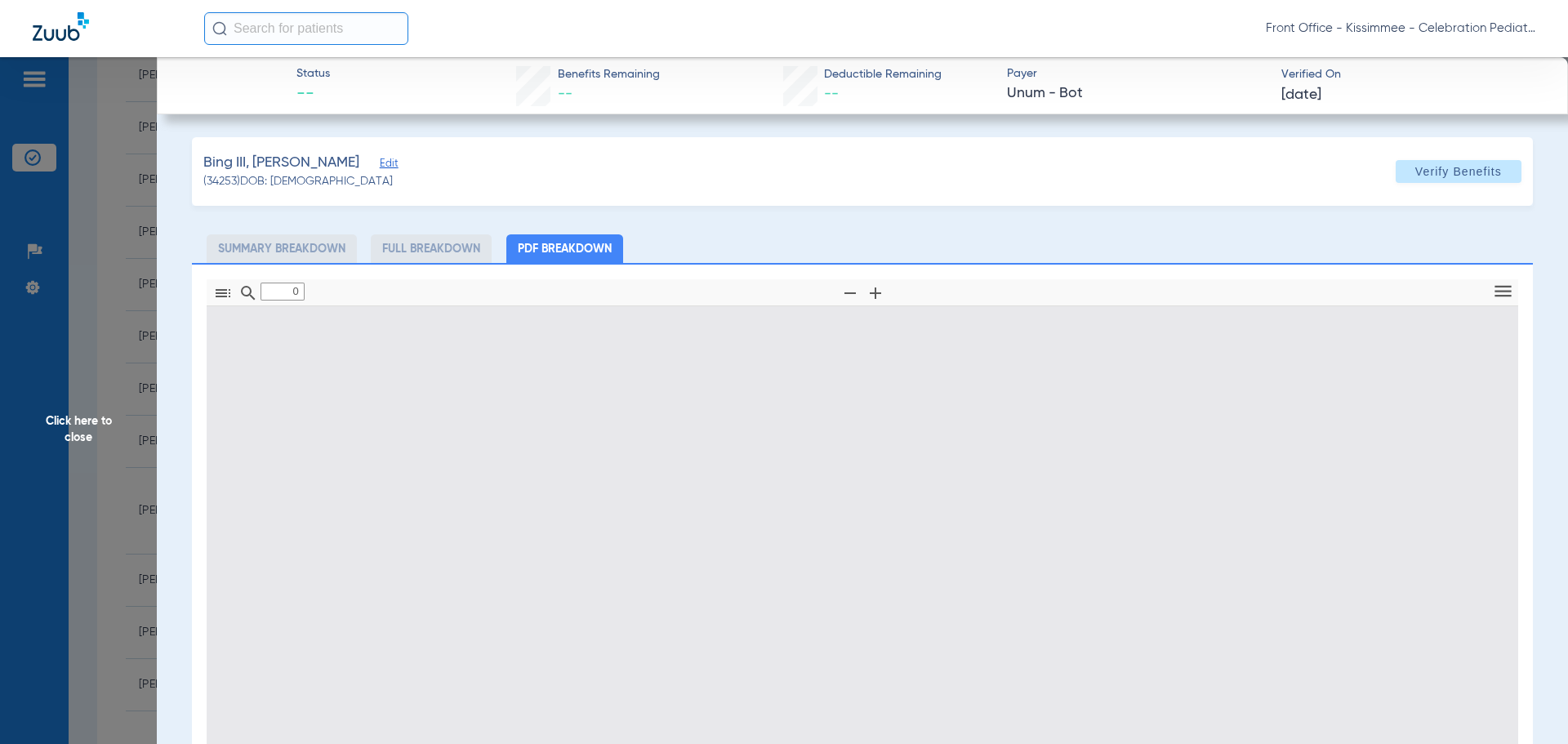
type input "1"
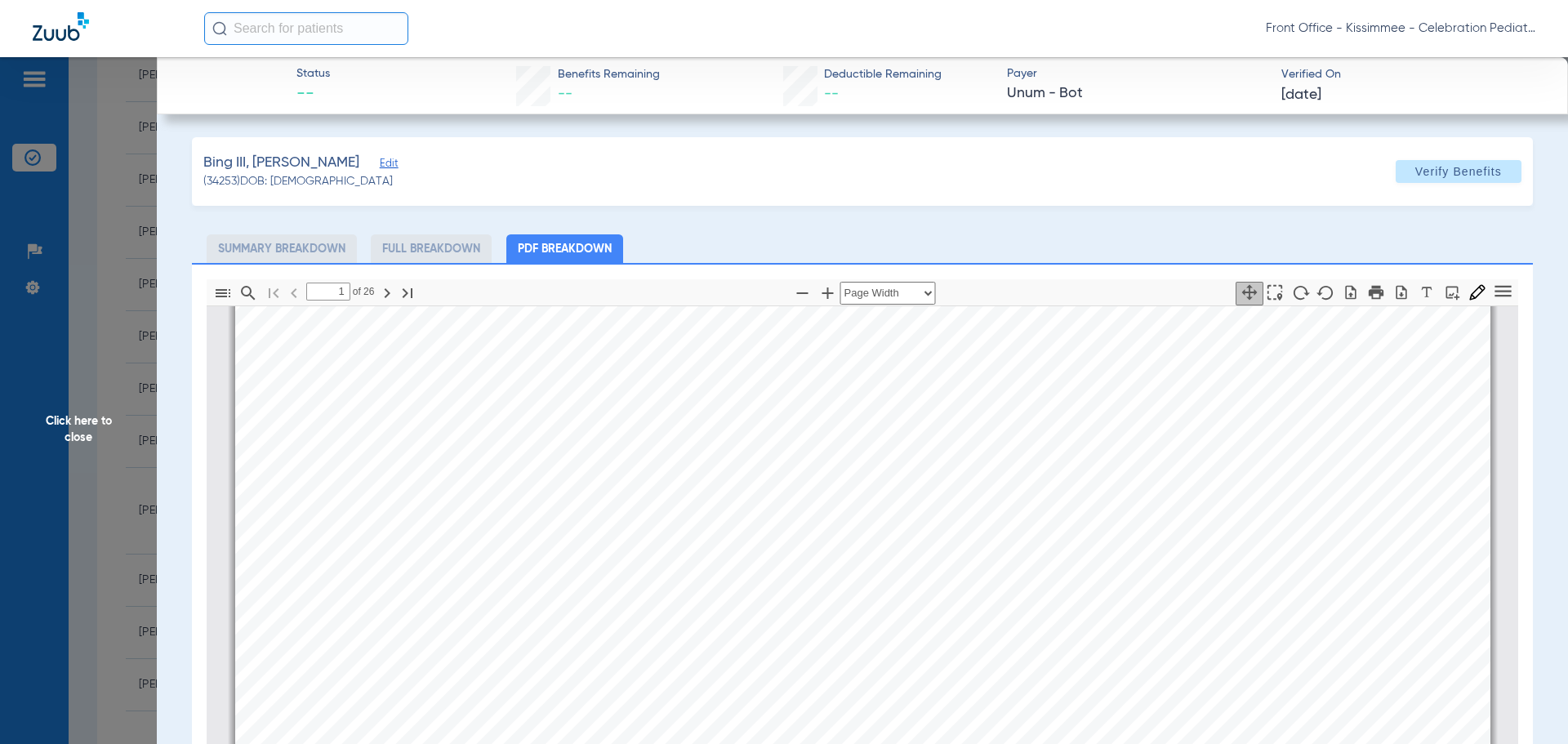
scroll to position [906, 0]
click at [74, 414] on span "Click here to close" at bounding box center [79, 429] width 157 height 744
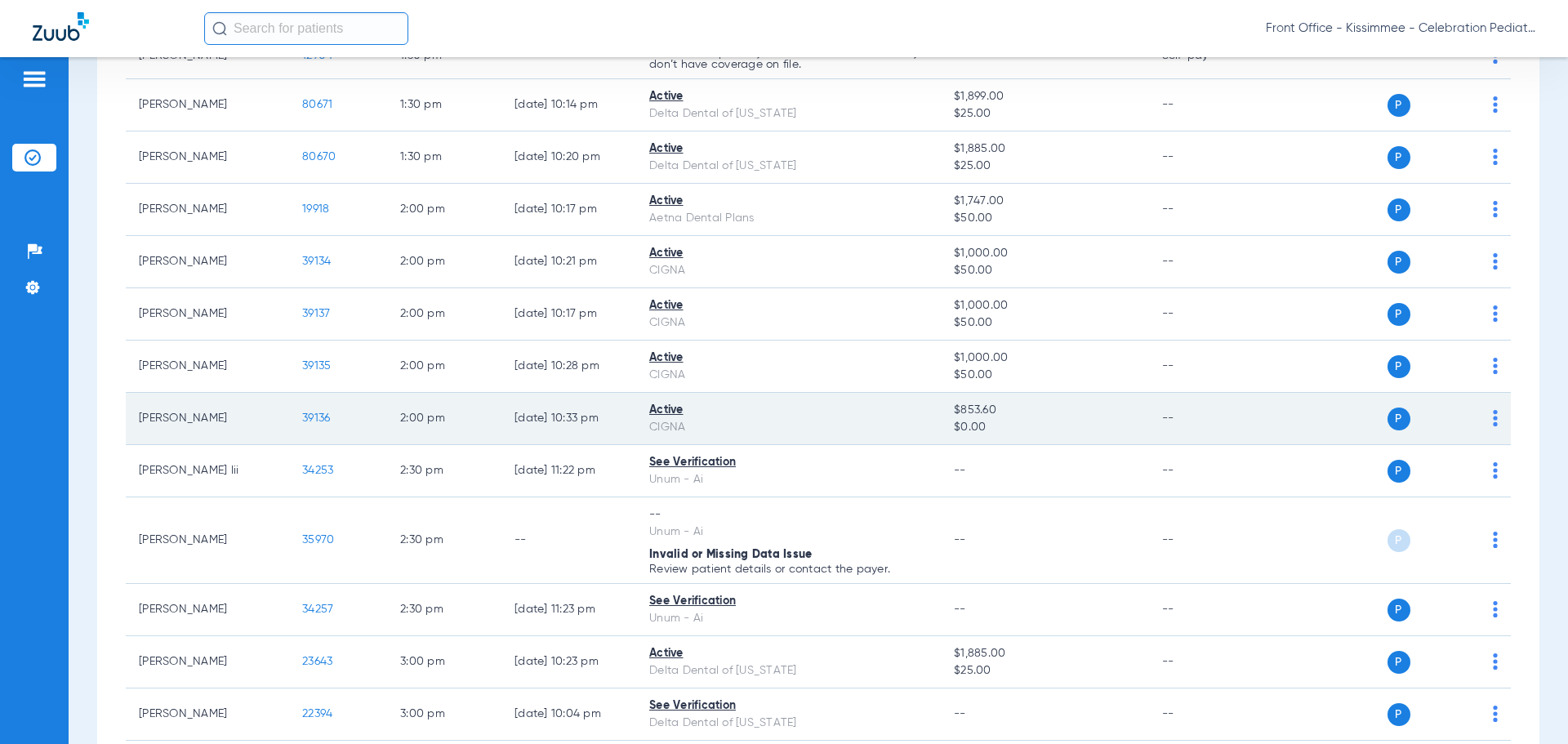
scroll to position [2857, 0]
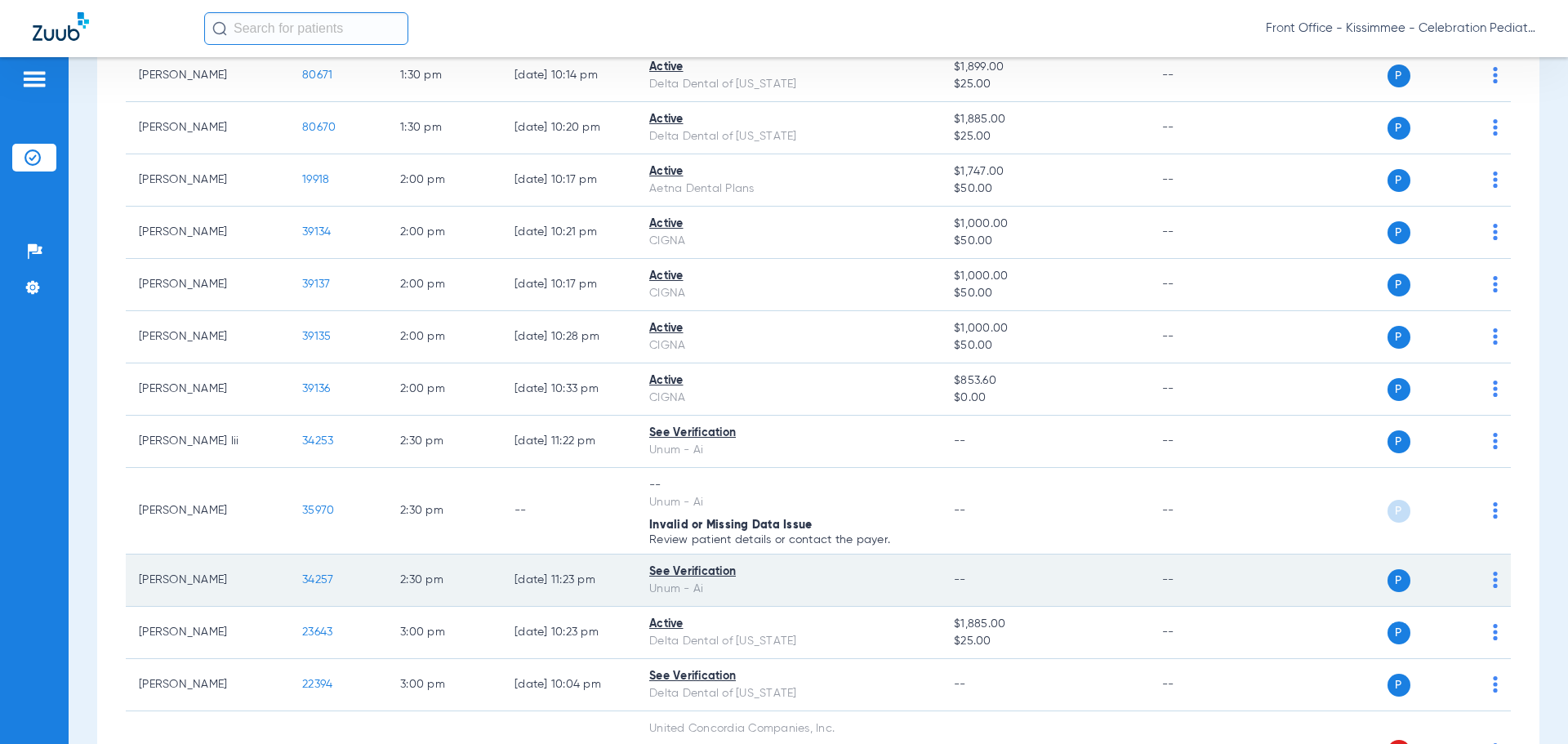
click at [320, 577] on span "34257" at bounding box center [318, 579] width 31 height 11
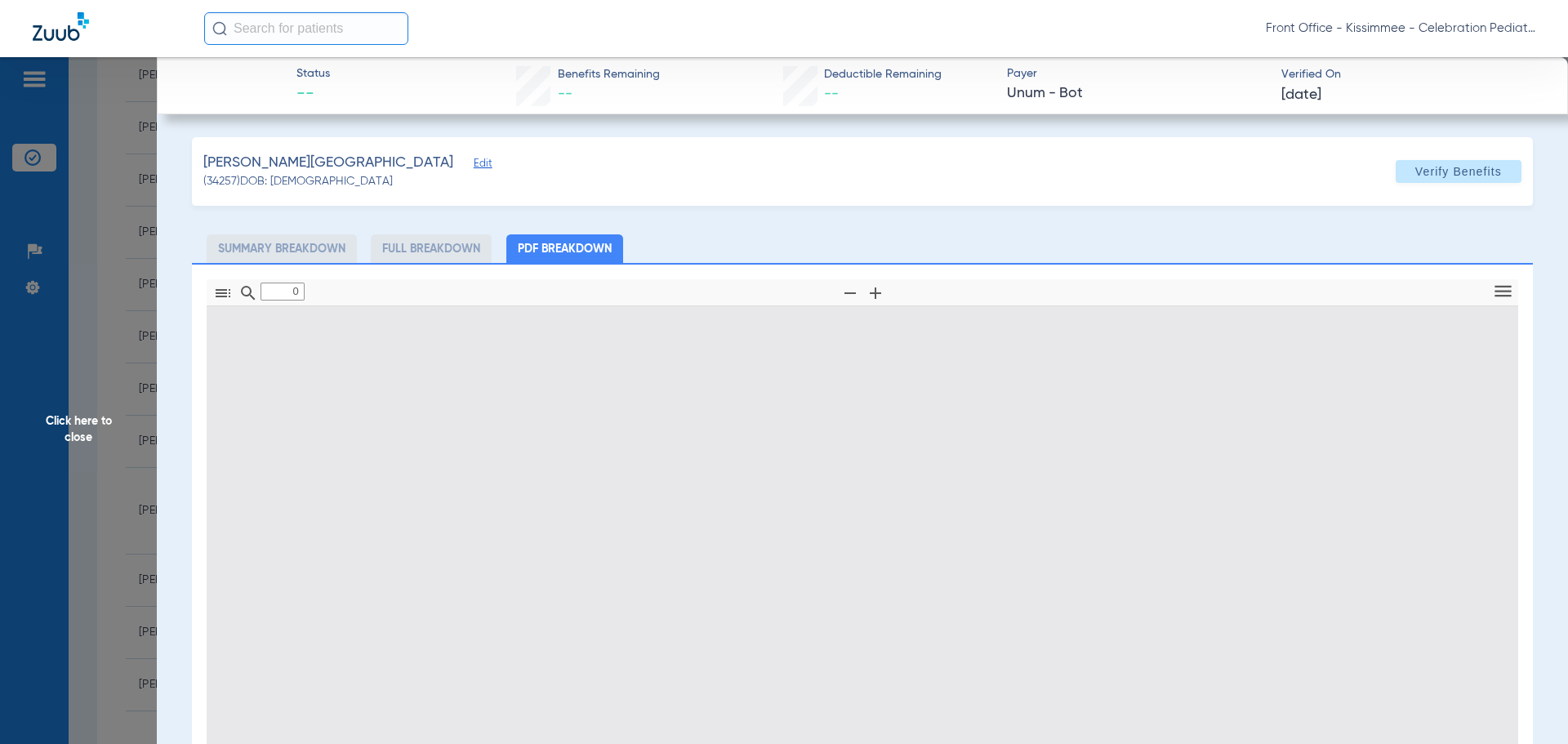
scroll to position [82, 0]
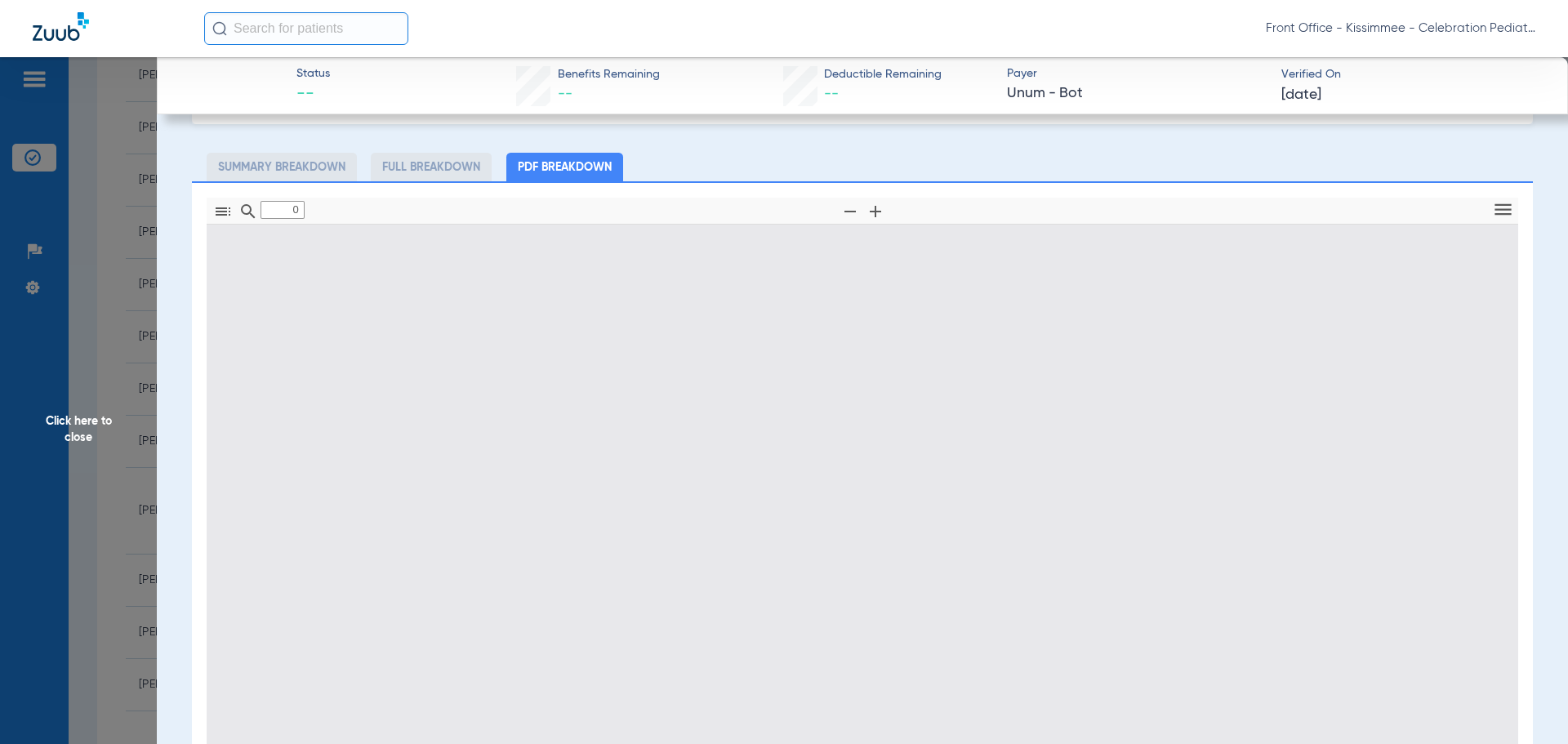
type input "1"
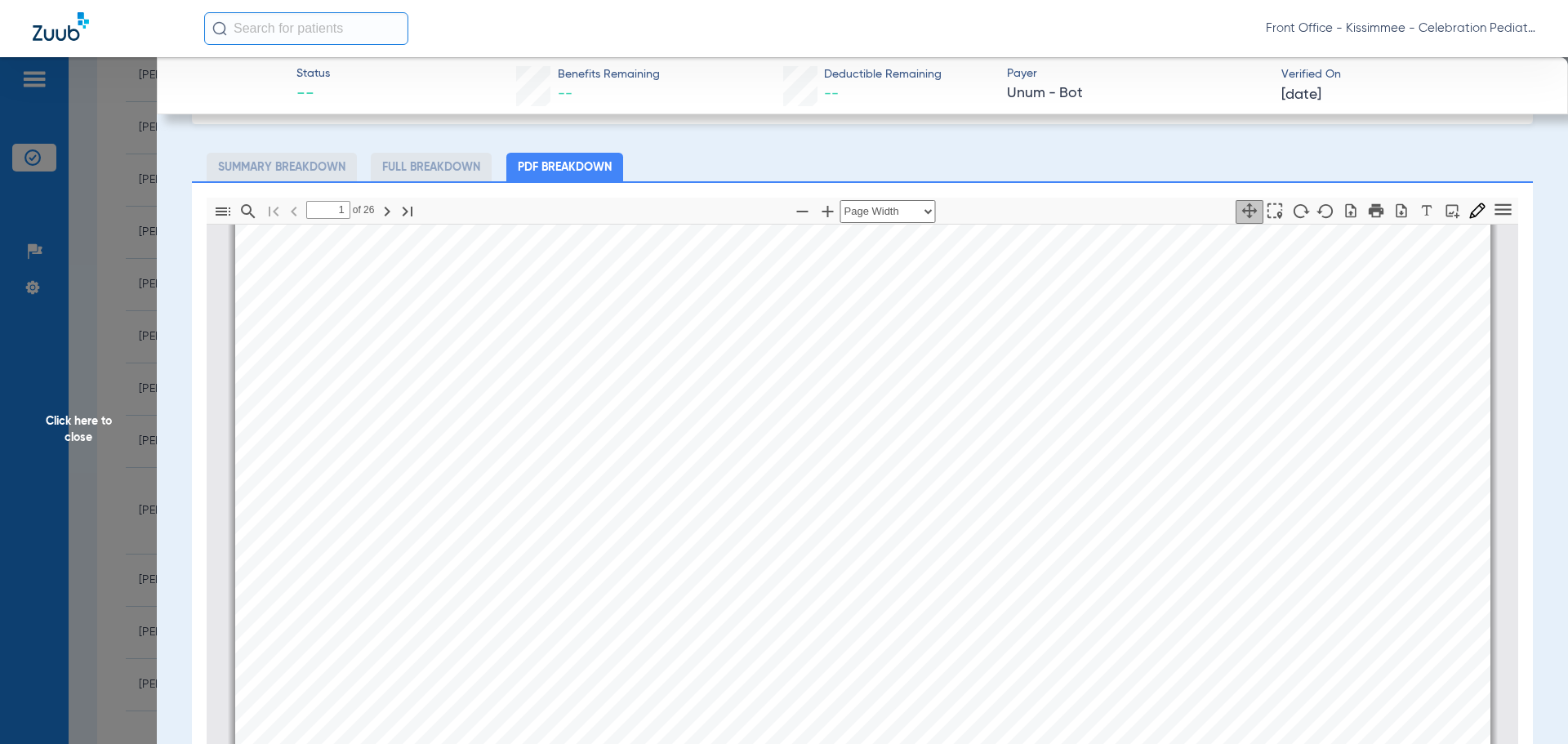
scroll to position [9, 0]
click at [73, 459] on span "Click here to close" at bounding box center [79, 429] width 157 height 744
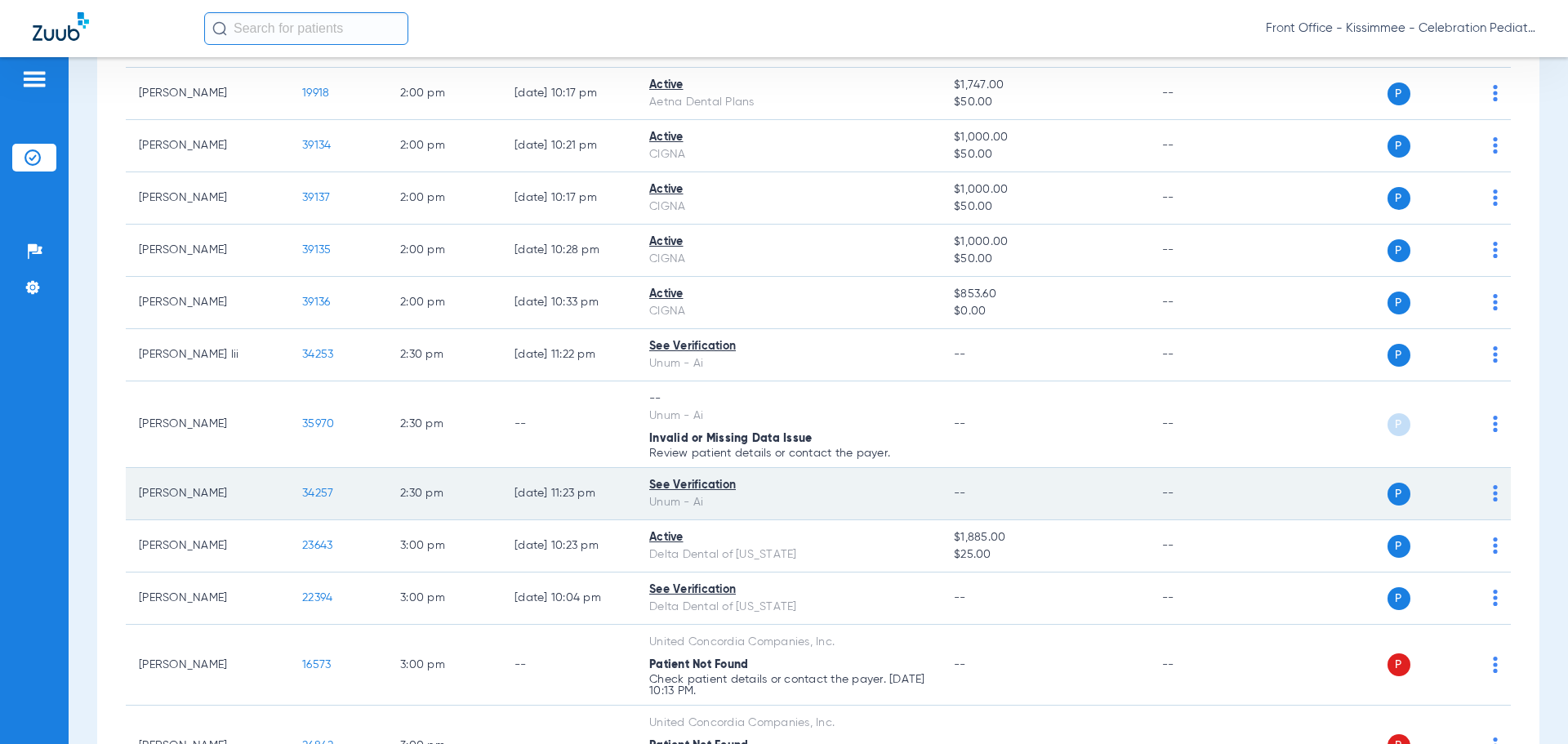
scroll to position [3020, 0]
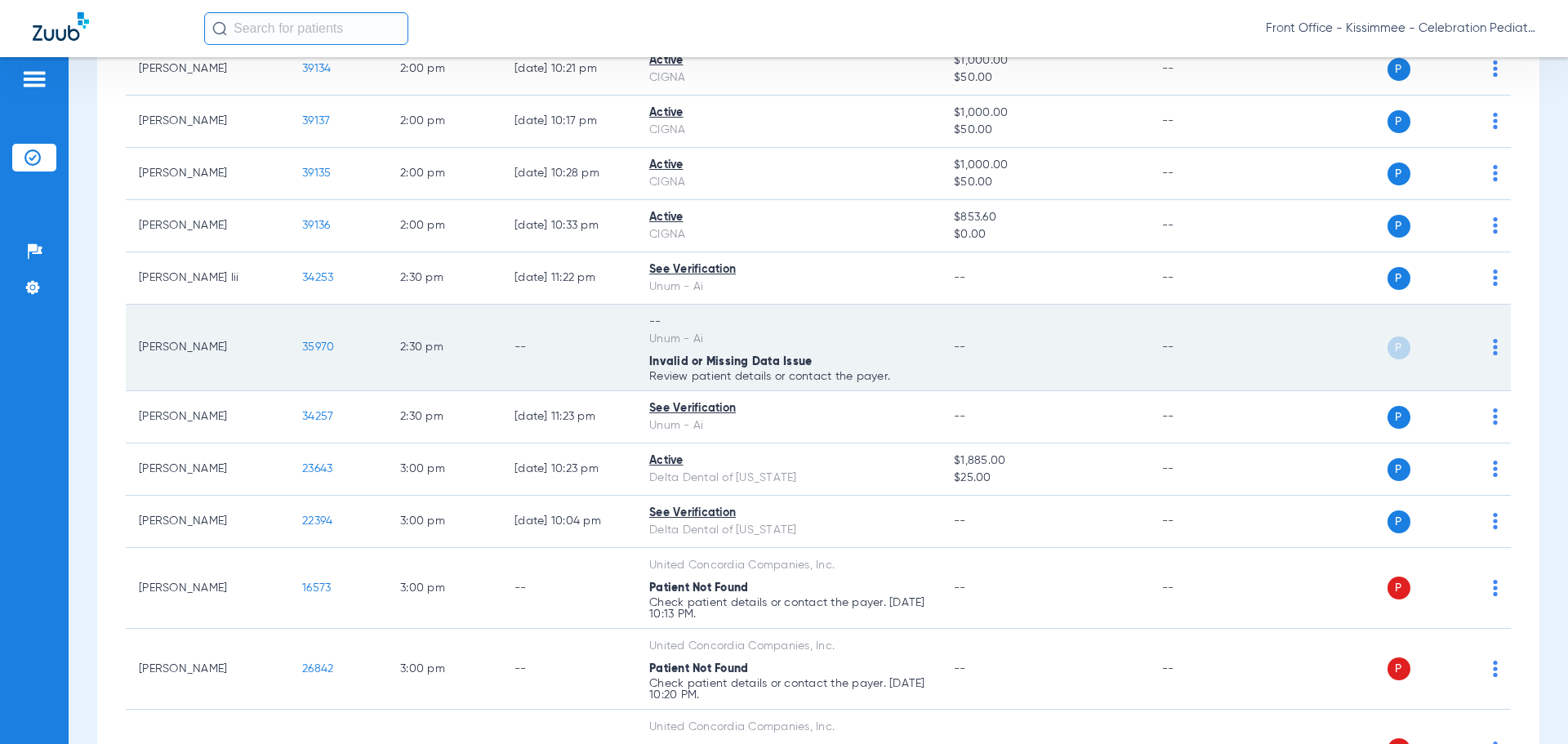
click at [319, 348] on span "35970" at bounding box center [318, 347] width 32 height 11
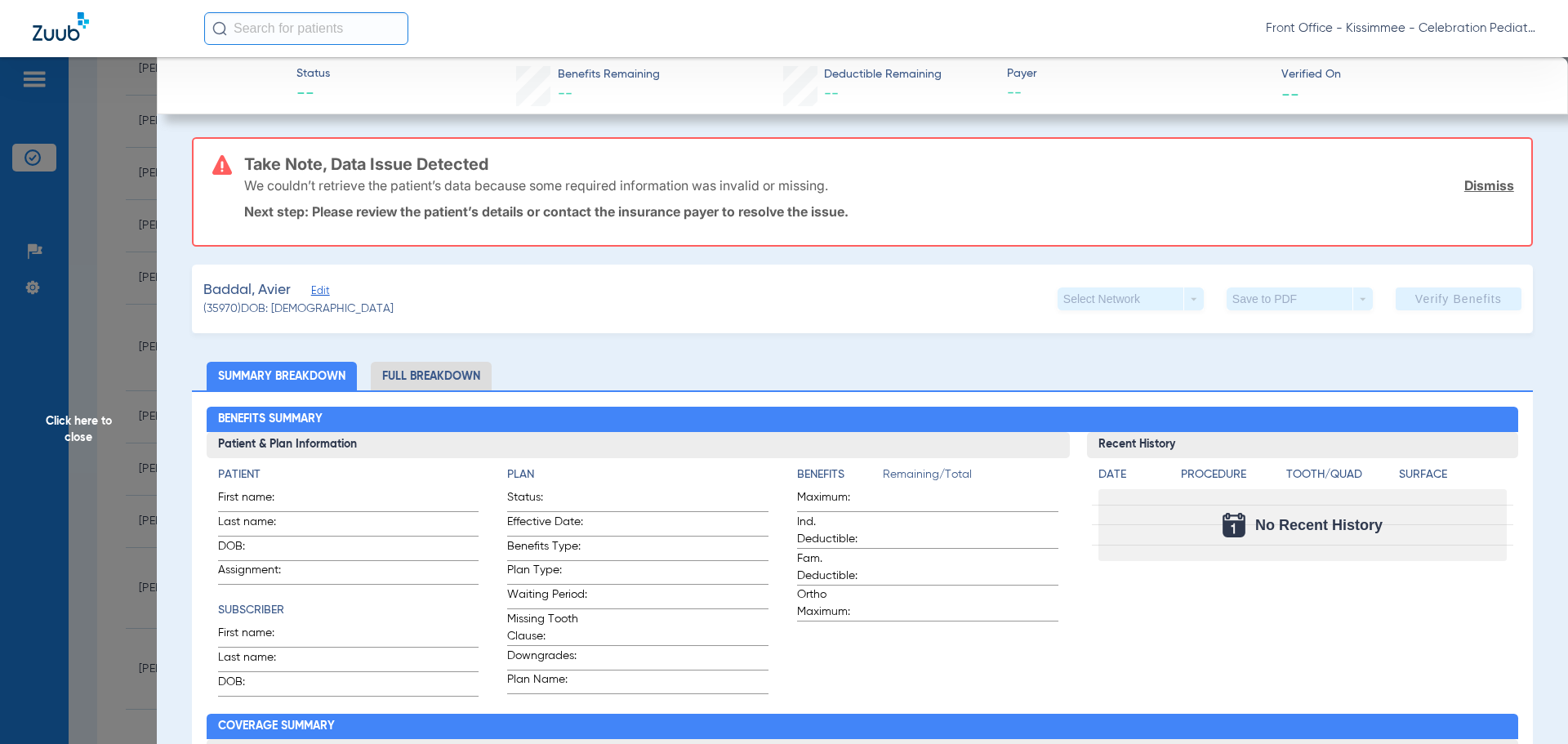
click at [418, 379] on li "Full Breakdown" at bounding box center [431, 375] width 120 height 28
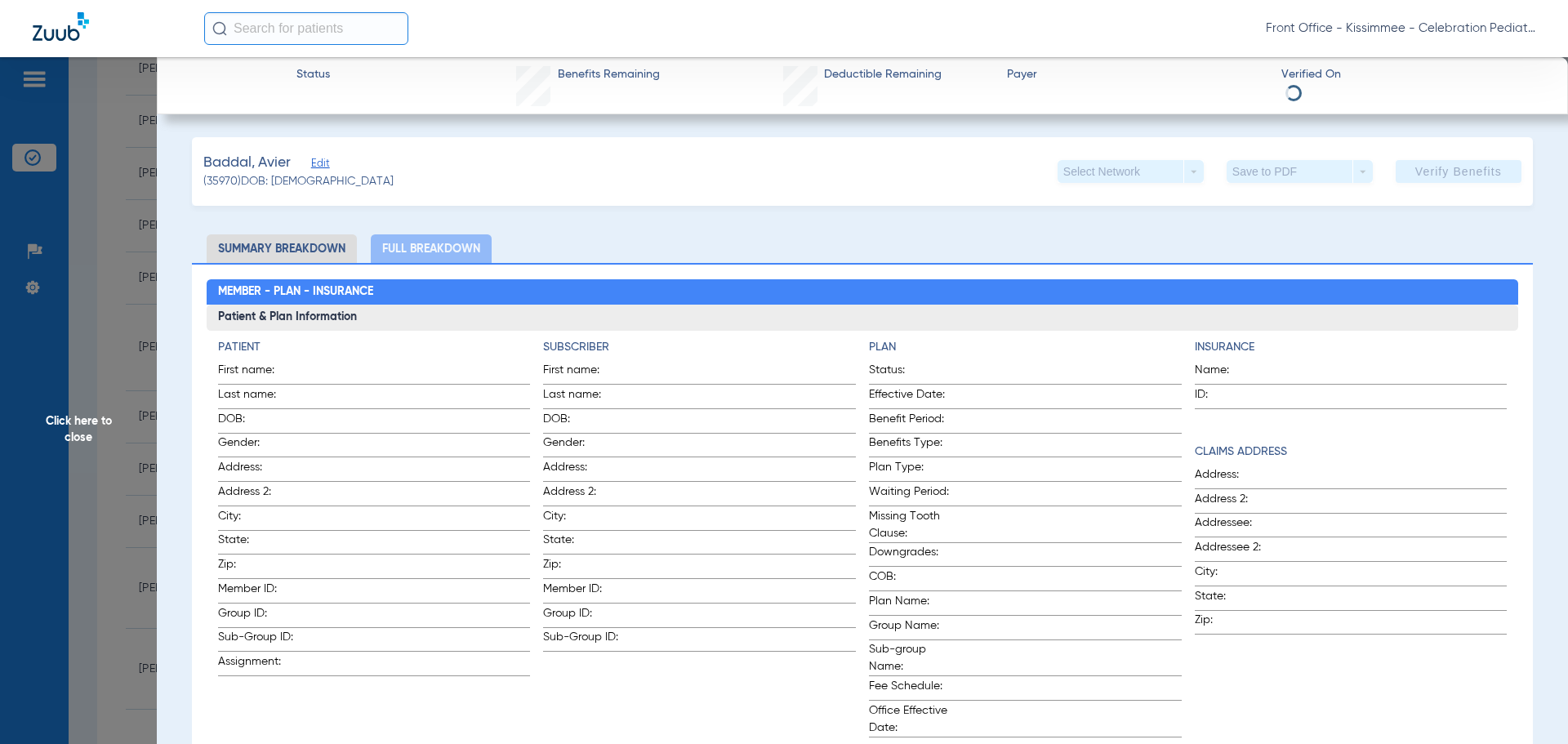
click at [100, 452] on span "Click here to close" at bounding box center [79, 429] width 157 height 744
